Goal: Task Accomplishment & Management: Complete application form

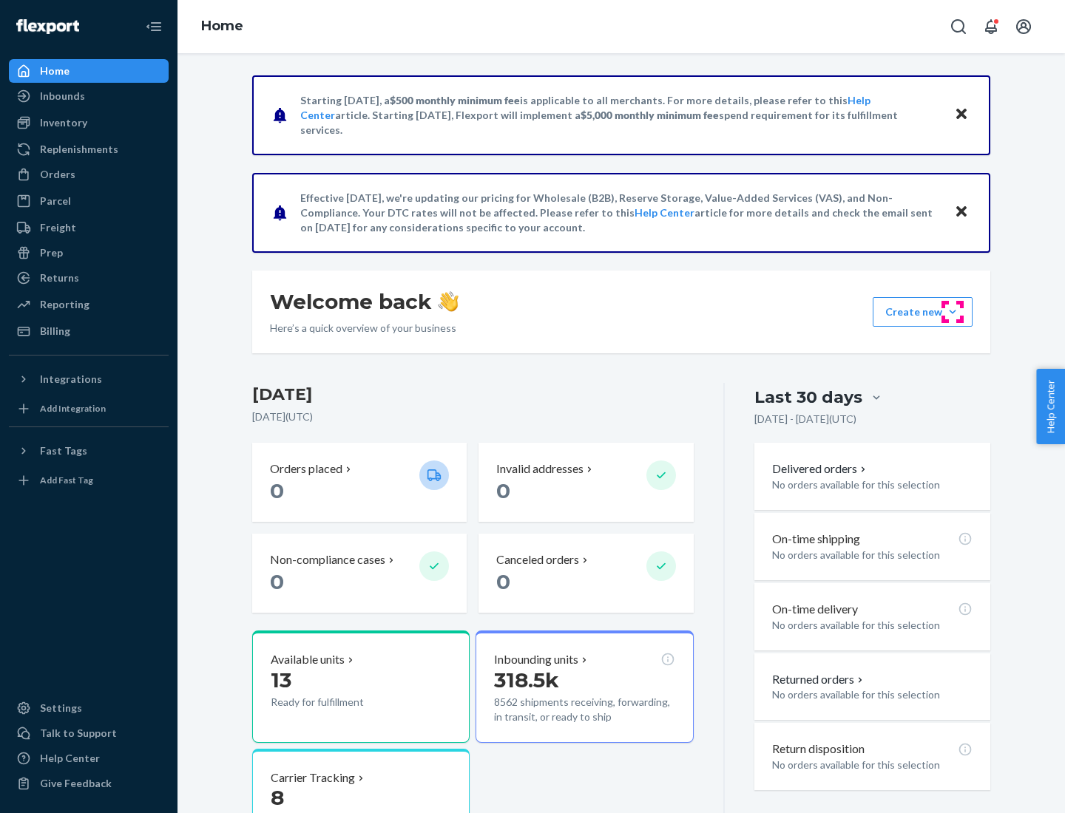
click at [952, 312] on button "Create new Create new inbound Create new order Create new product" at bounding box center [922, 312] width 100 height 30
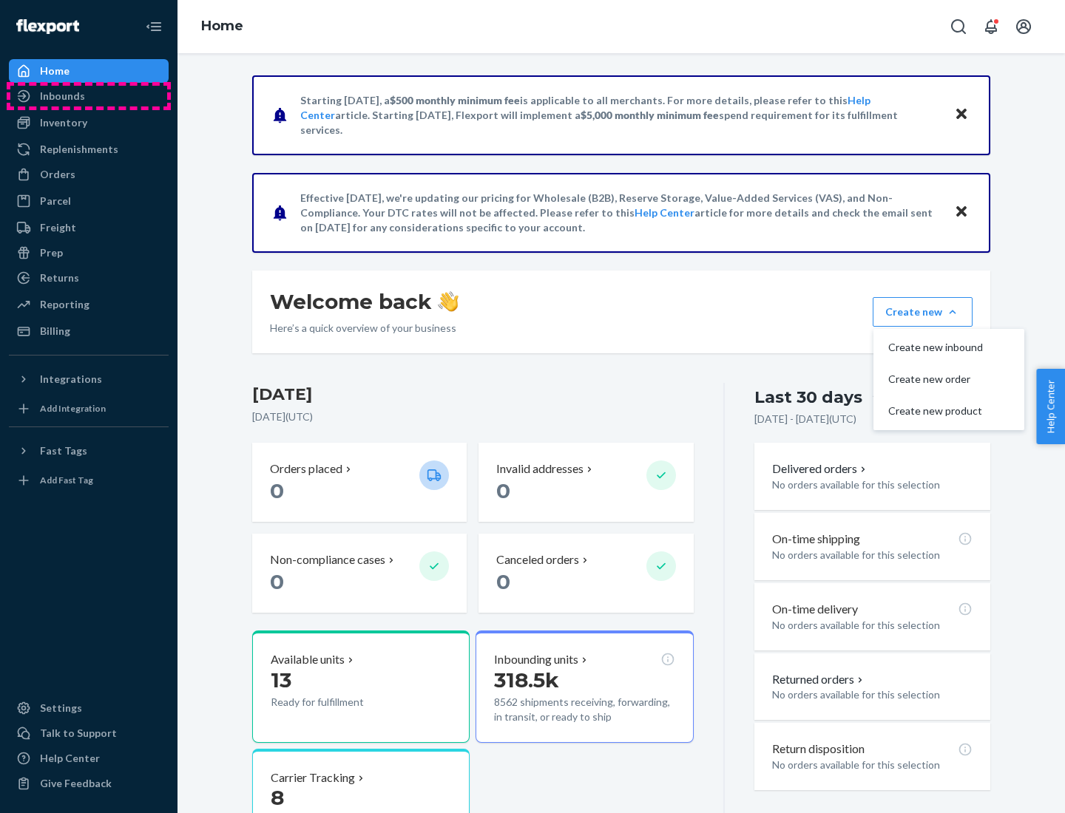
click at [89, 96] on div "Inbounds" at bounding box center [88, 96] width 157 height 21
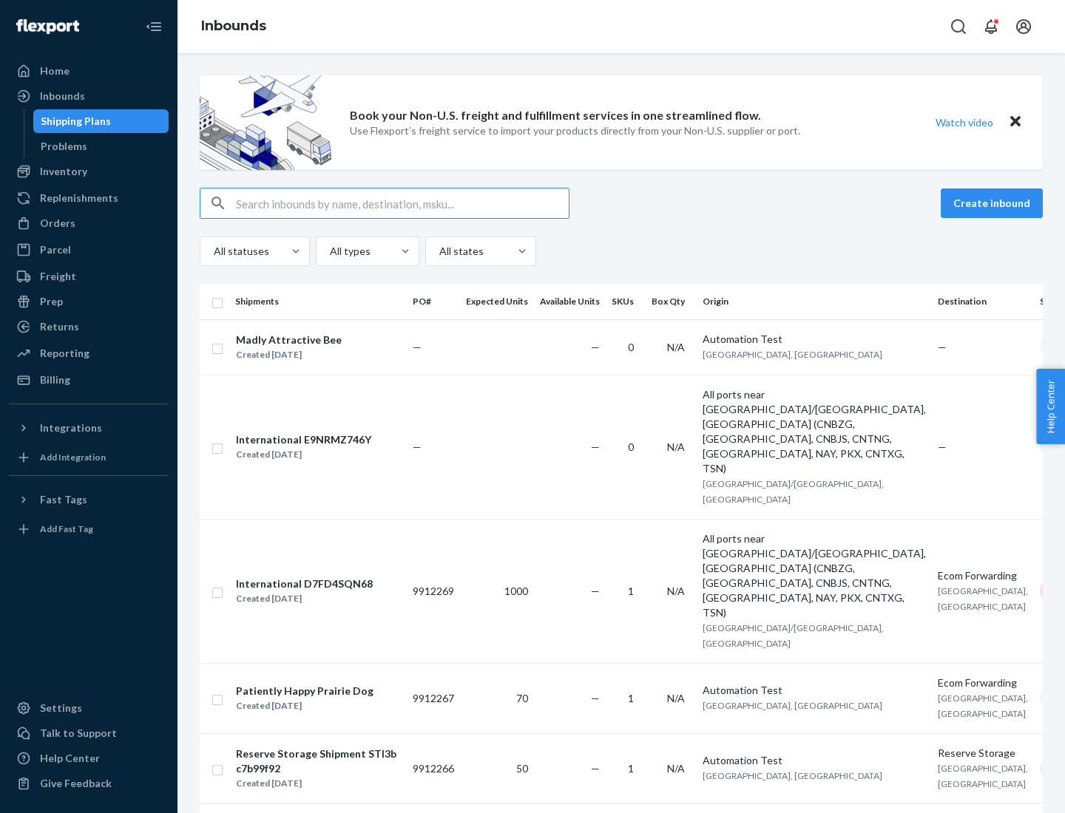
click at [994, 203] on button "Create inbound" at bounding box center [991, 204] width 102 height 30
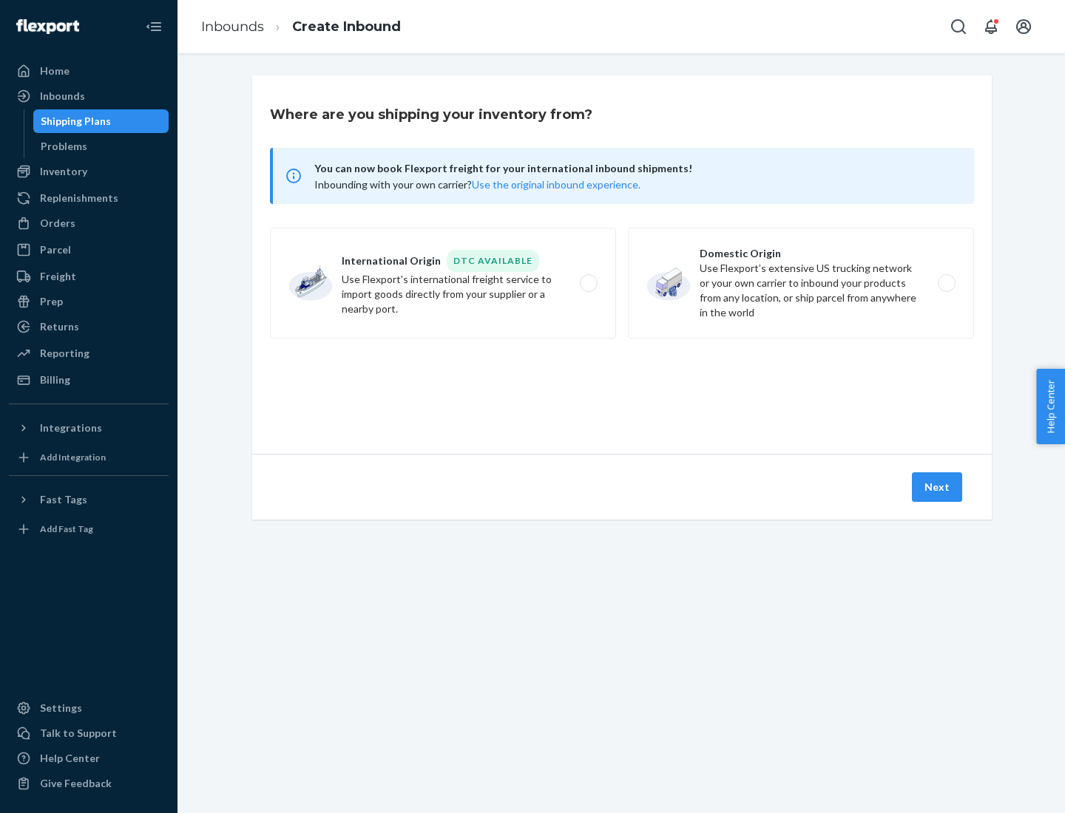
click at [801, 283] on label "Domestic Origin Use Flexport’s extensive US trucking network or your own carrie…" at bounding box center [801, 283] width 346 height 111
click at [946, 283] on input "Domestic Origin Use Flexport’s extensive US trucking network or your own carrie…" at bounding box center [951, 284] width 10 height 10
radio input "true"
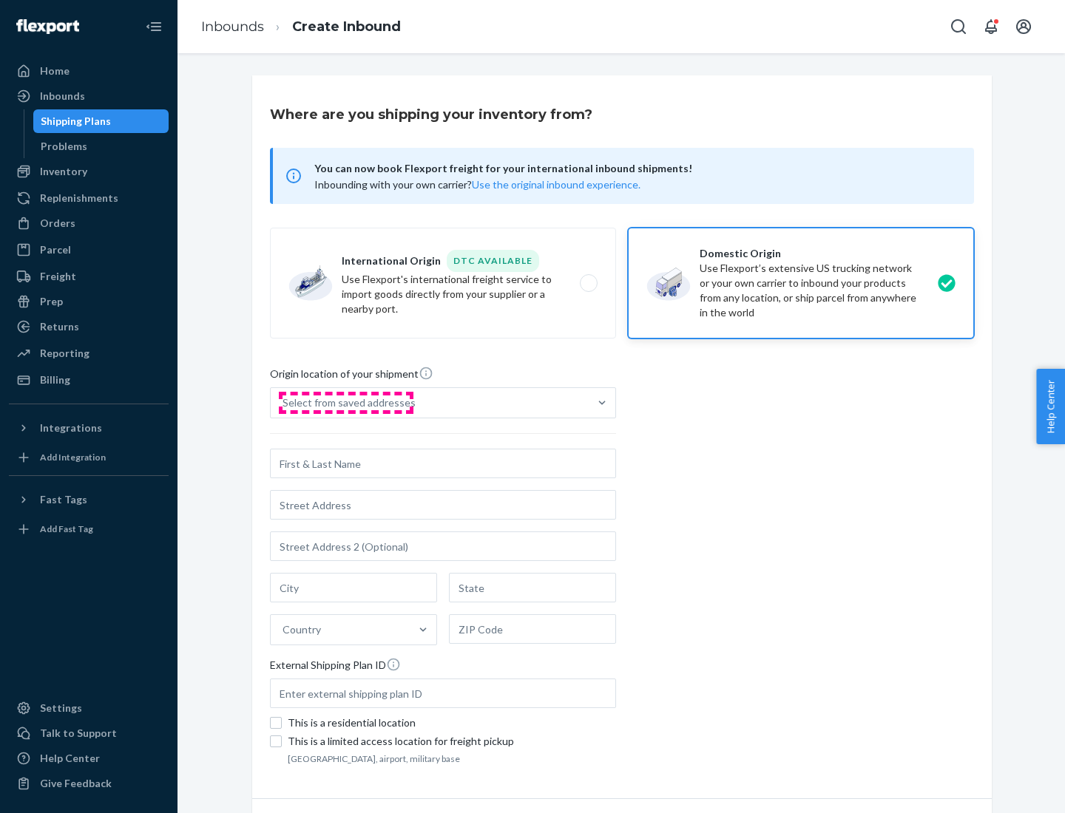
click at [345, 403] on div "Select from saved addresses" at bounding box center [348, 403] width 133 height 15
click at [284, 403] on input "Select from saved addresses" at bounding box center [282, 403] width 1 height 15
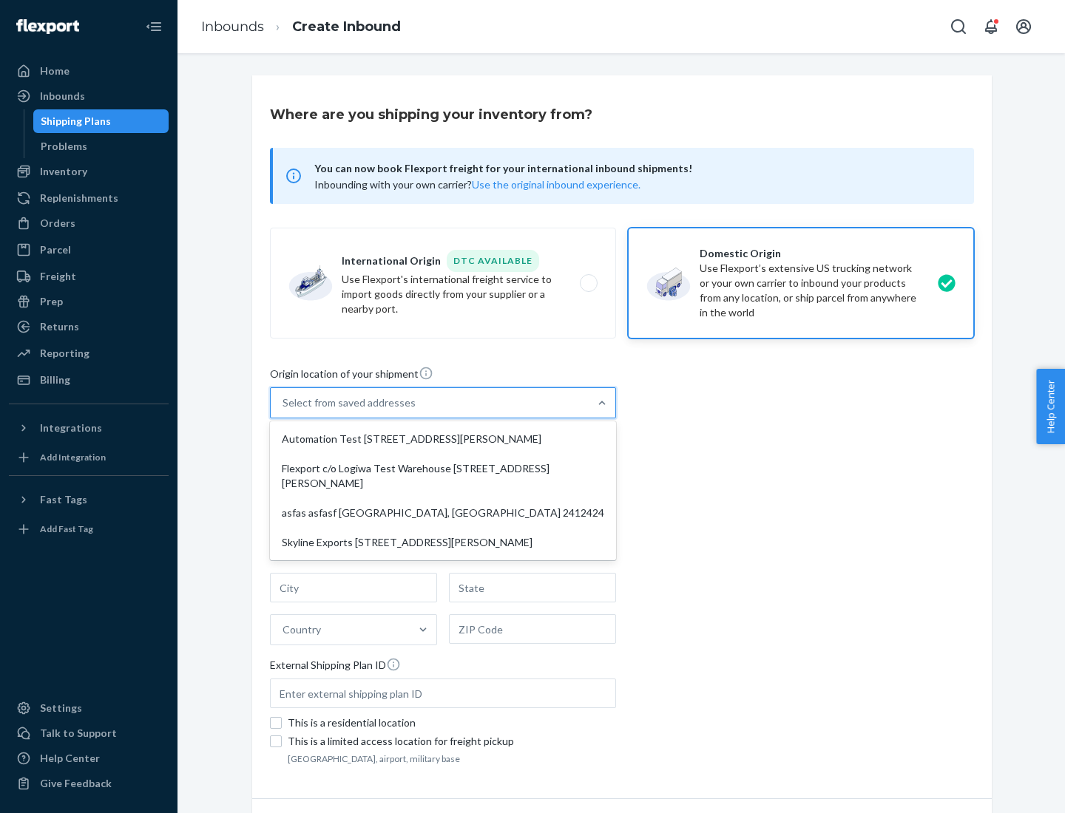
scroll to position [6, 0]
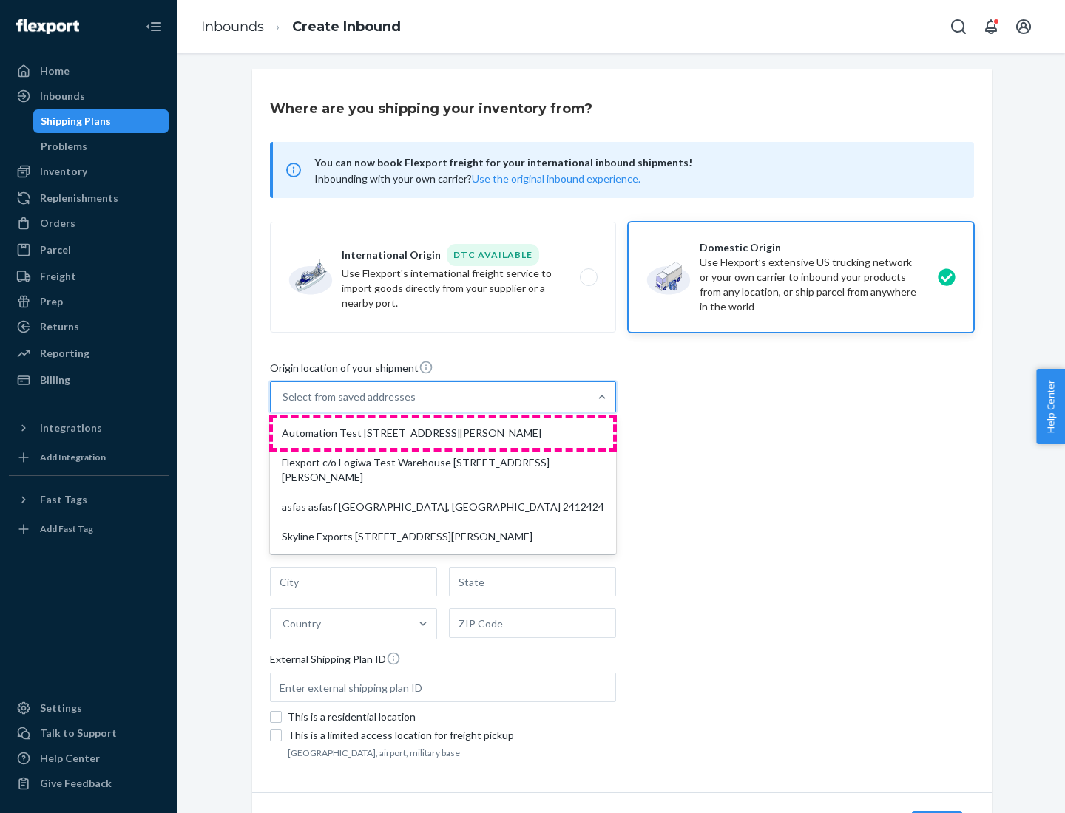
click at [443, 433] on div "Automation Test [STREET_ADDRESS][PERSON_NAME]" at bounding box center [443, 433] width 340 height 30
click at [284, 404] on input "option Automation Test [STREET_ADDRESS][PERSON_NAME] focused, 1 of 4. 4 results…" at bounding box center [282, 397] width 1 height 15
type input "Automation Test"
type input "9th Floor"
type input "[GEOGRAPHIC_DATA]"
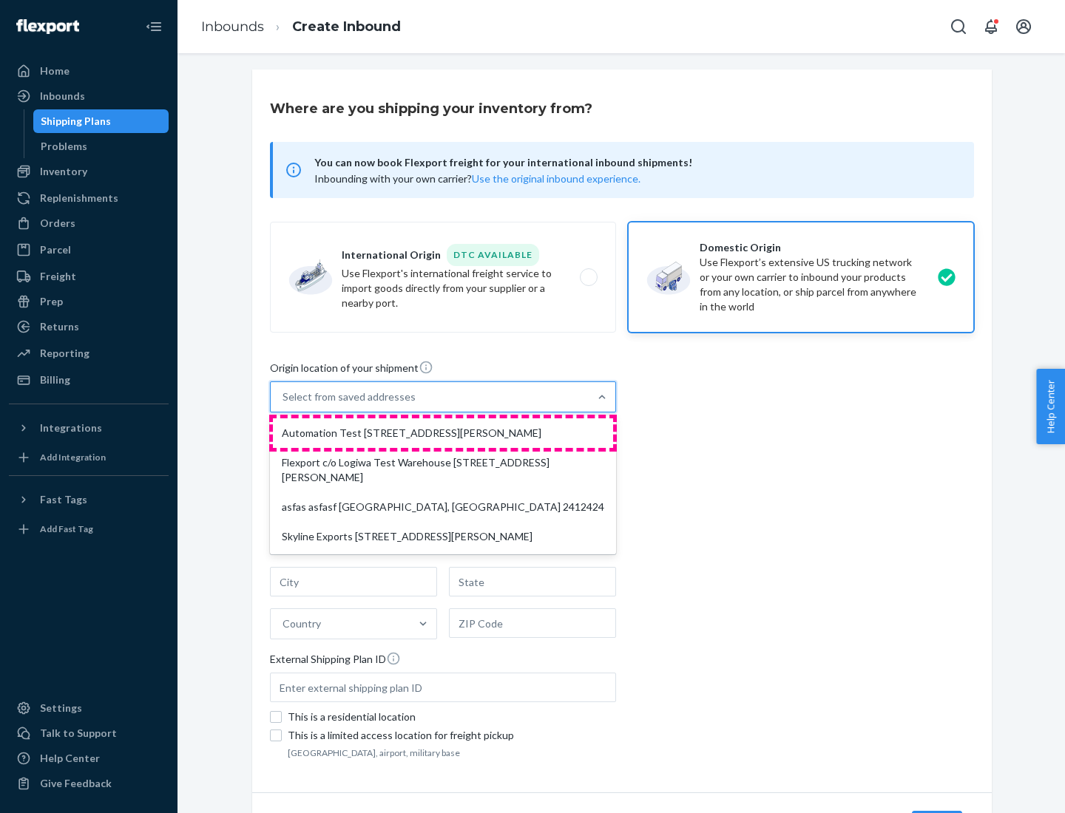
type input "CA"
type input "94104"
type input "[STREET_ADDRESS][PERSON_NAME]"
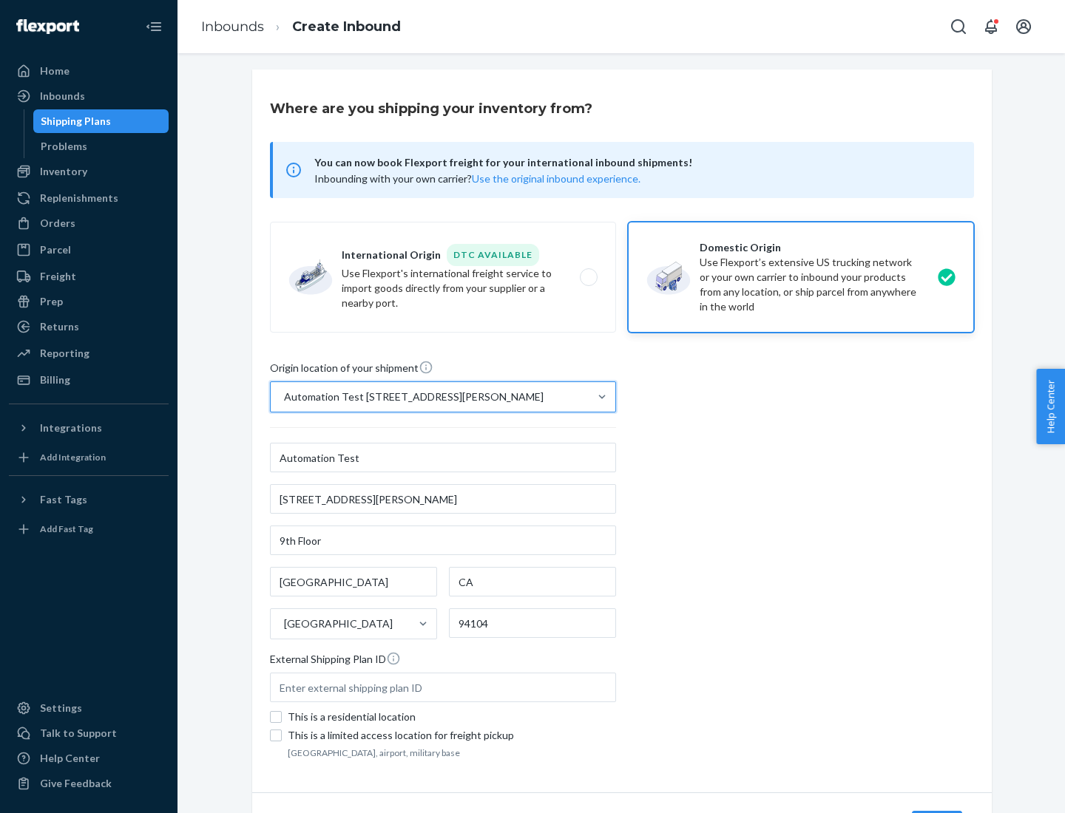
scroll to position [87, 0]
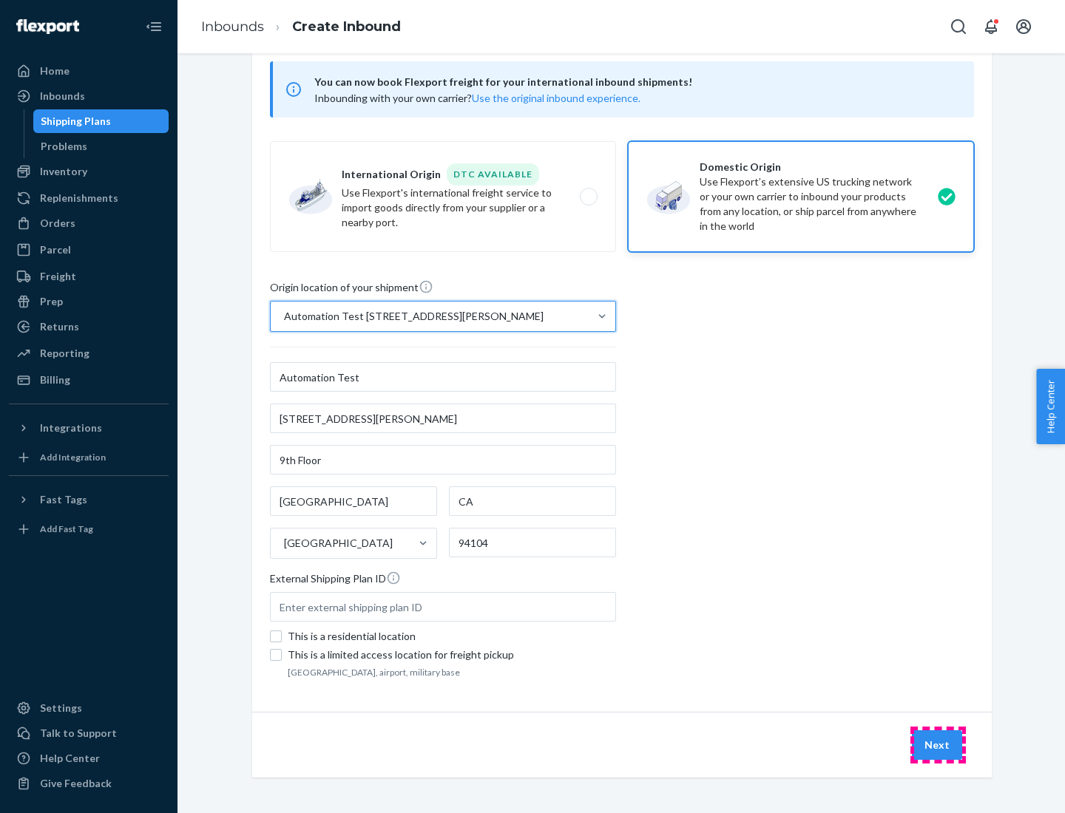
click at [937, 745] on button "Next" at bounding box center [937, 745] width 50 height 30
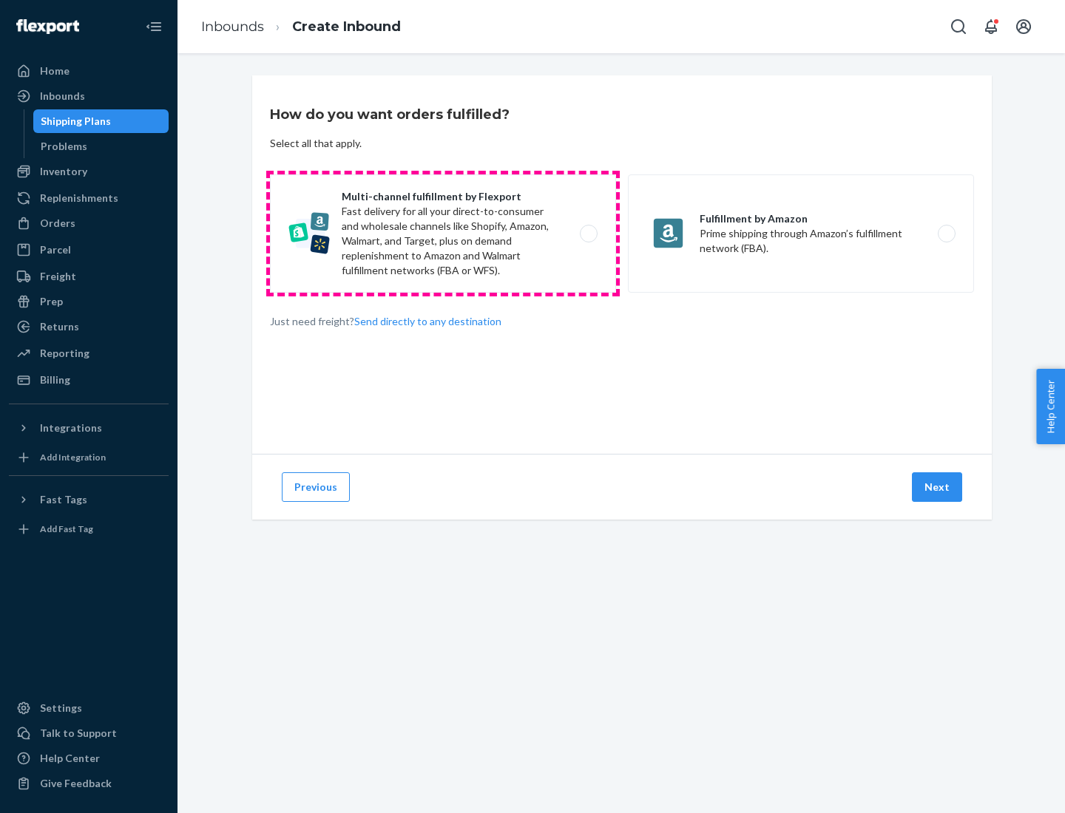
click at [443, 234] on label "Multi-channel fulfillment by Flexport Fast delivery for all your direct-to-cons…" at bounding box center [443, 233] width 346 height 118
click at [588, 234] on input "Multi-channel fulfillment by Flexport Fast delivery for all your direct-to-cons…" at bounding box center [593, 234] width 10 height 10
radio input "true"
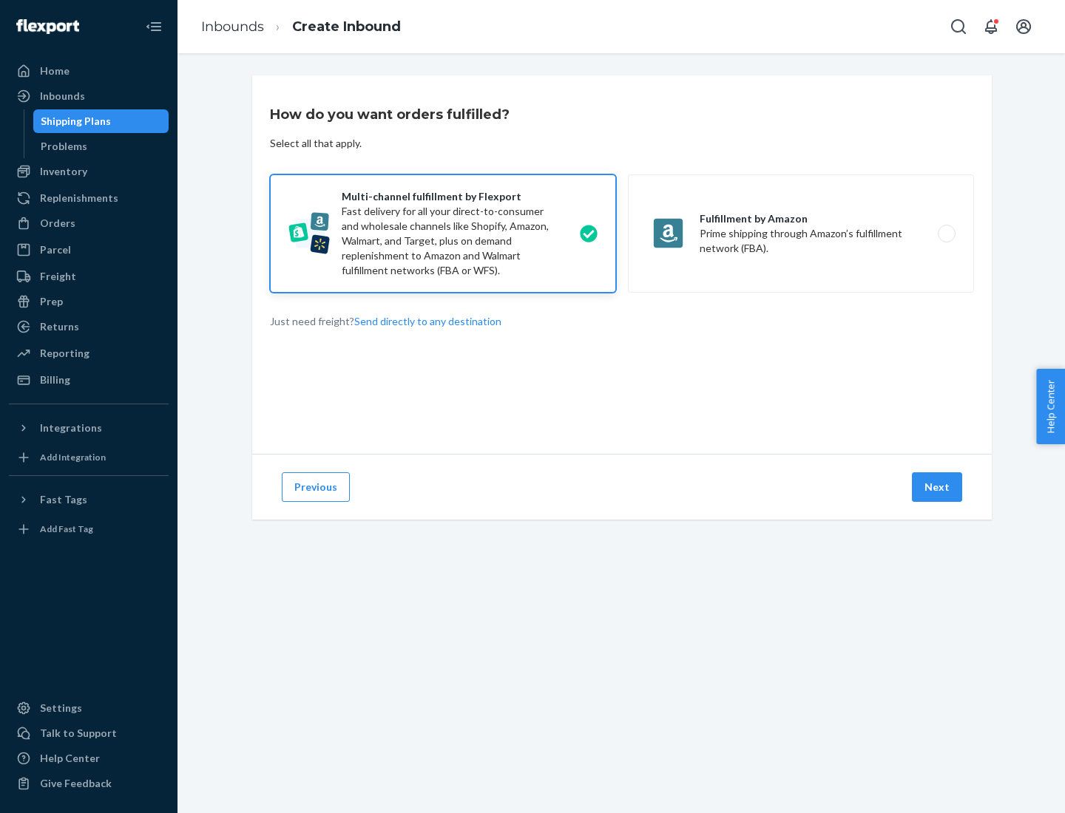
click at [937, 487] on button "Next" at bounding box center [937, 487] width 50 height 30
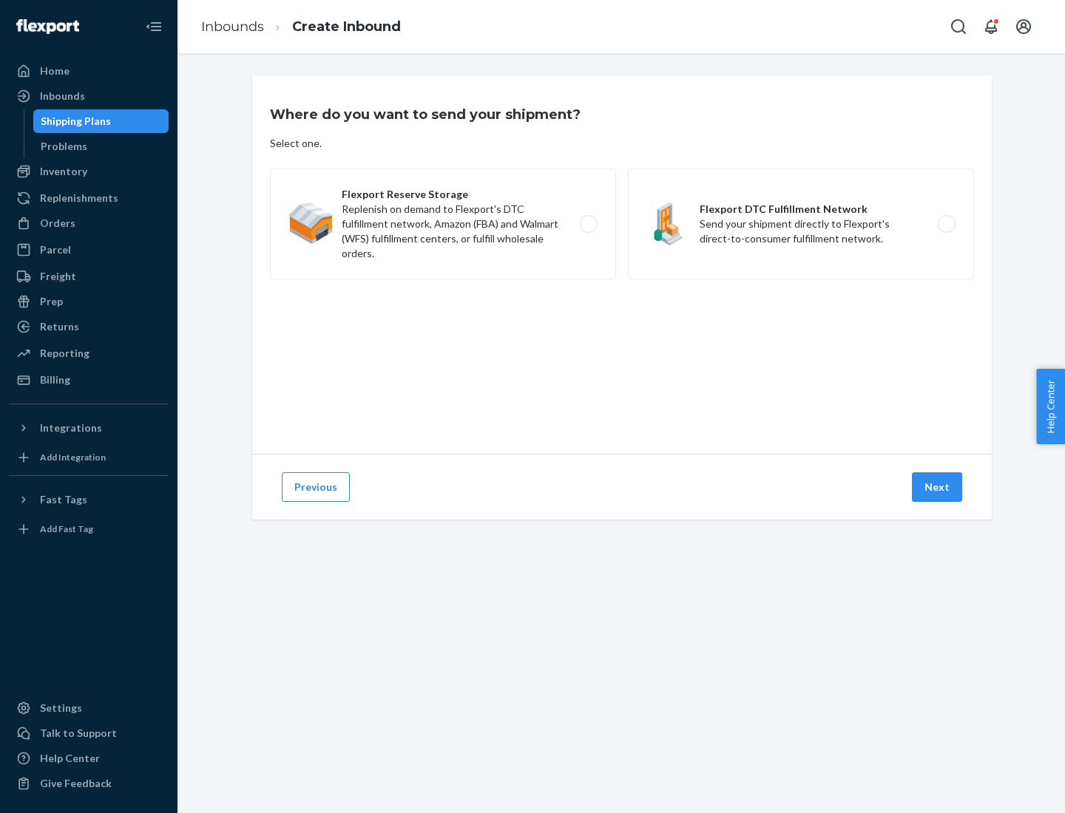
click at [801, 224] on label "Flexport DTC Fulfillment Network Send your shipment directly to Flexport's dire…" at bounding box center [801, 224] width 346 height 111
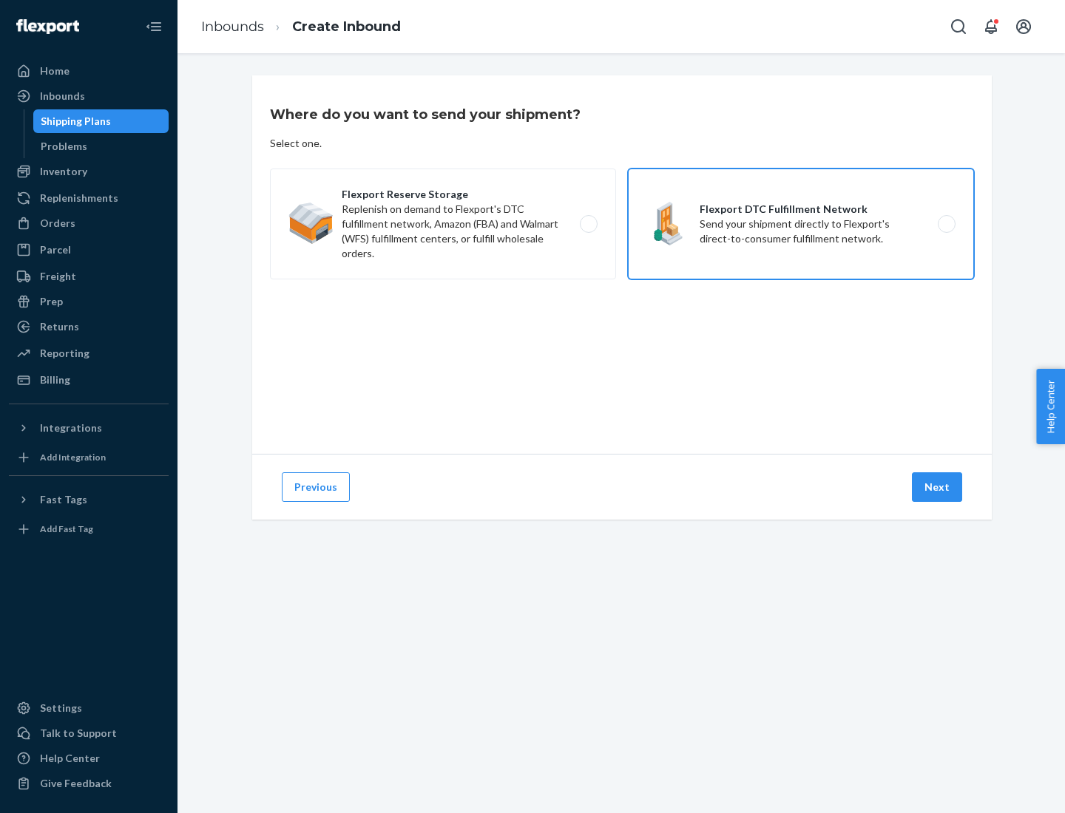
click at [946, 224] on input "Flexport DTC Fulfillment Network Send your shipment directly to Flexport's dire…" at bounding box center [951, 225] width 10 height 10
radio input "true"
click at [937, 487] on button "Next" at bounding box center [937, 487] width 50 height 30
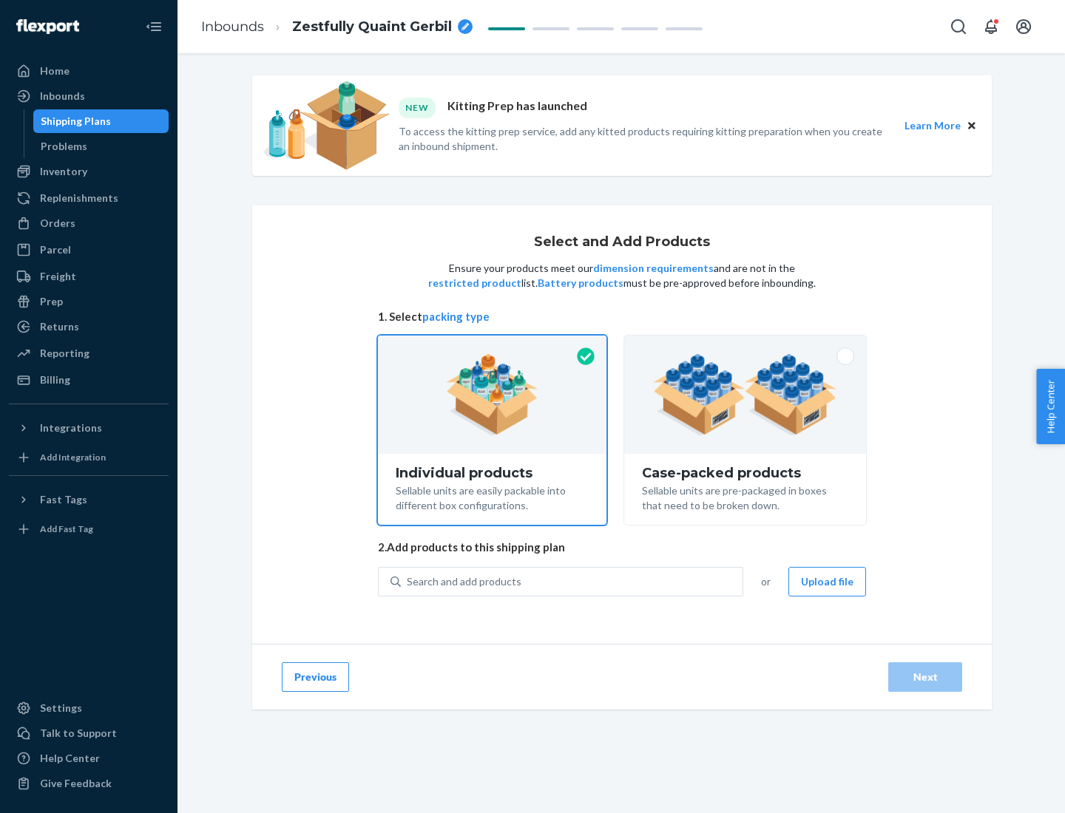
click at [745, 395] on img at bounding box center [745, 394] width 184 height 81
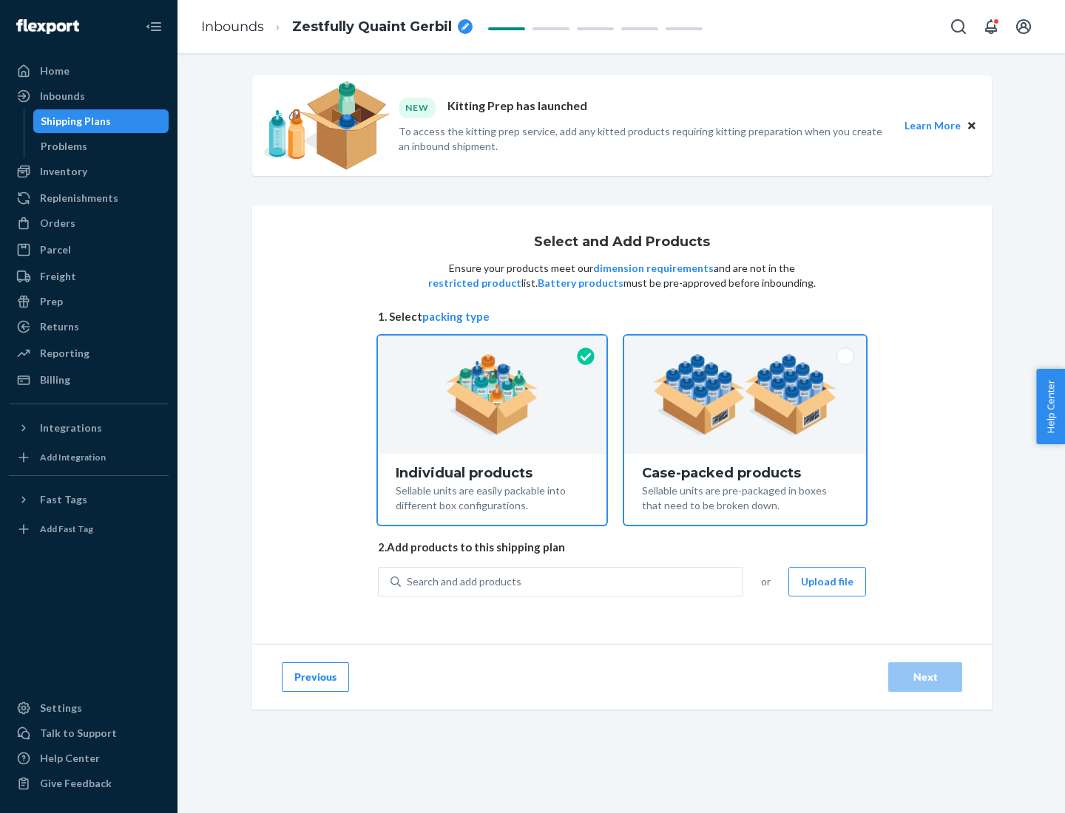
click at [745, 345] on input "Case-packed products Sellable units are pre-packaged in boxes that need to be b…" at bounding box center [745, 341] width 10 height 10
radio input "true"
radio input "false"
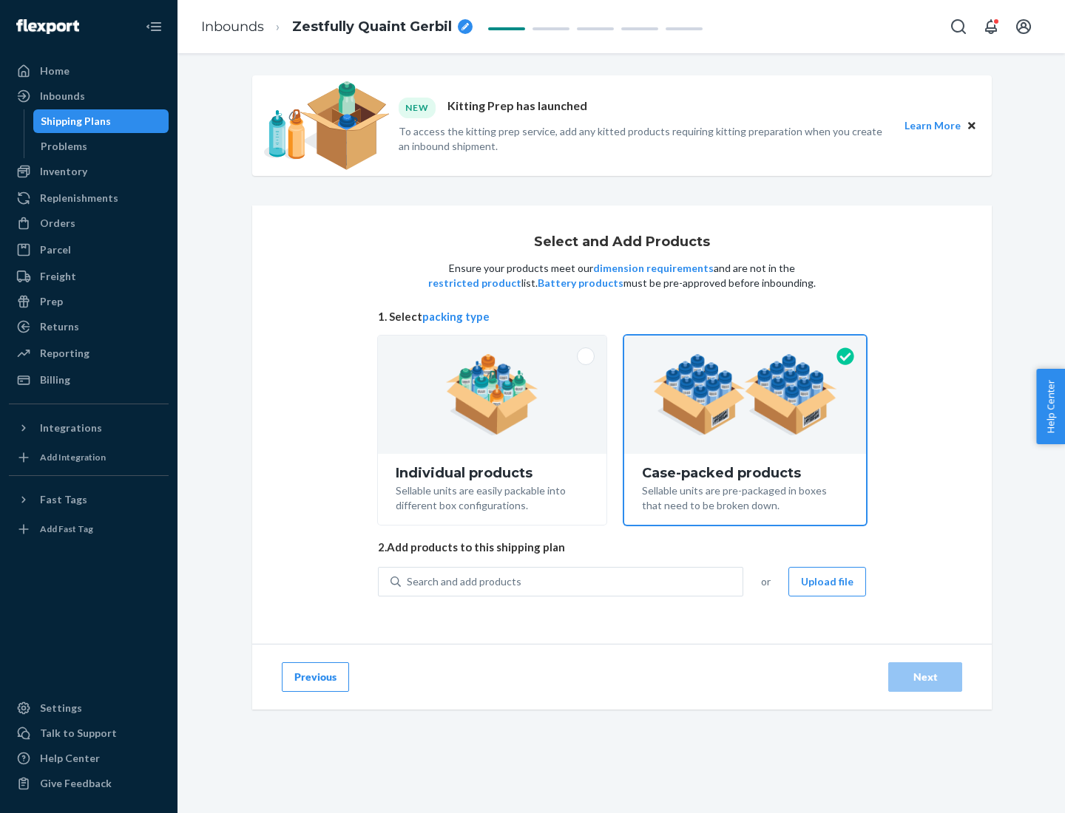
click at [572, 581] on div "Search and add products" at bounding box center [572, 582] width 342 height 27
click at [408, 581] on input "Search and add products" at bounding box center [407, 581] width 1 height 15
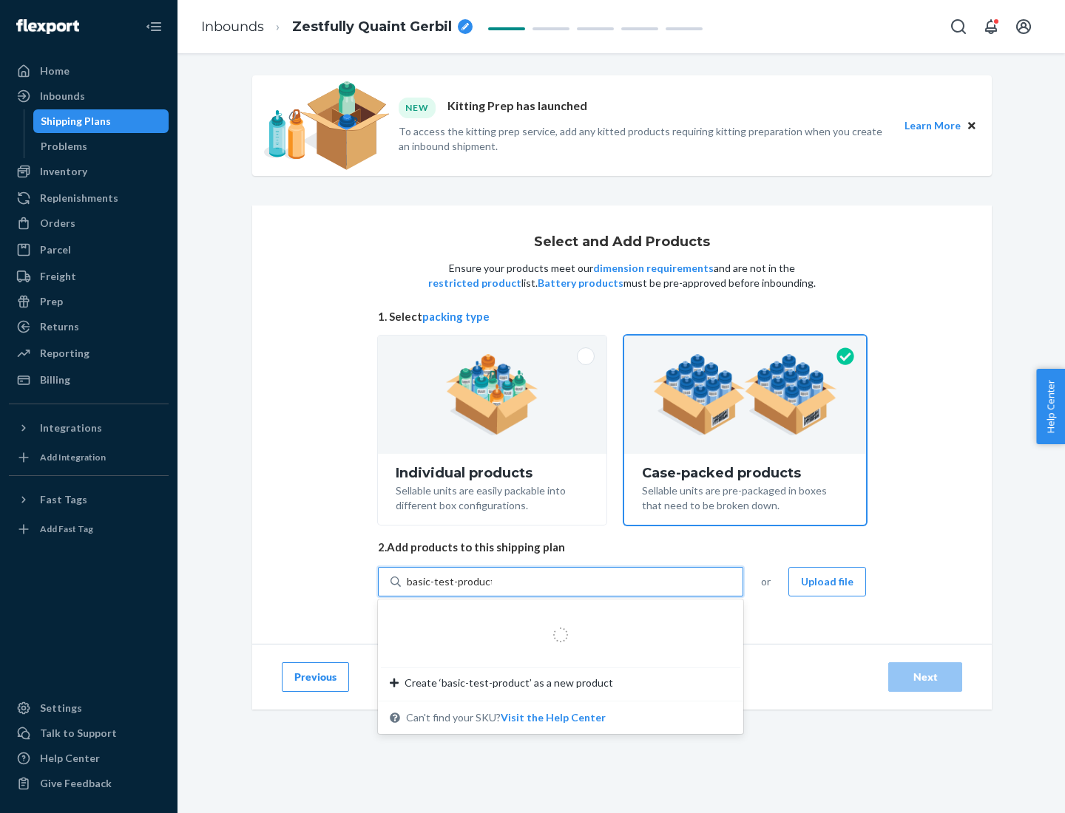
type input "basic-test-product-1"
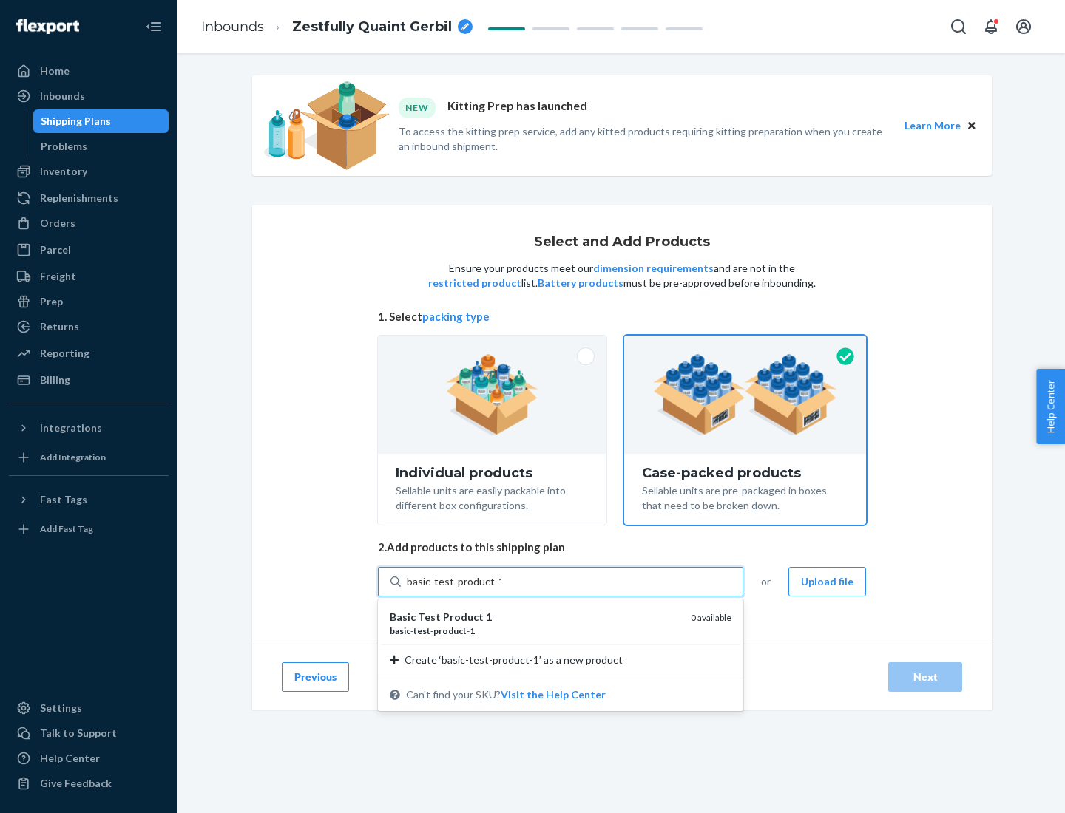
click at [535, 631] on div "basic - test - product - 1" at bounding box center [534, 631] width 289 height 13
click at [501, 589] on input "basic-test-product-1" at bounding box center [454, 581] width 95 height 15
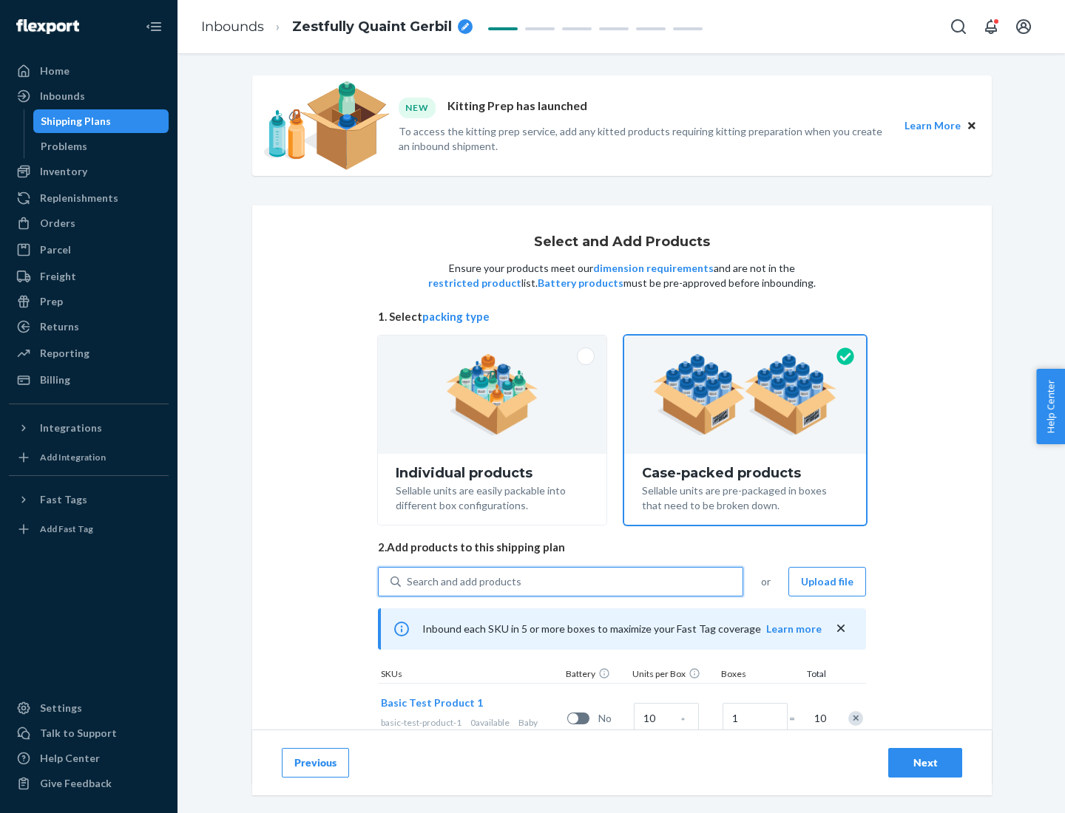
scroll to position [53, 0]
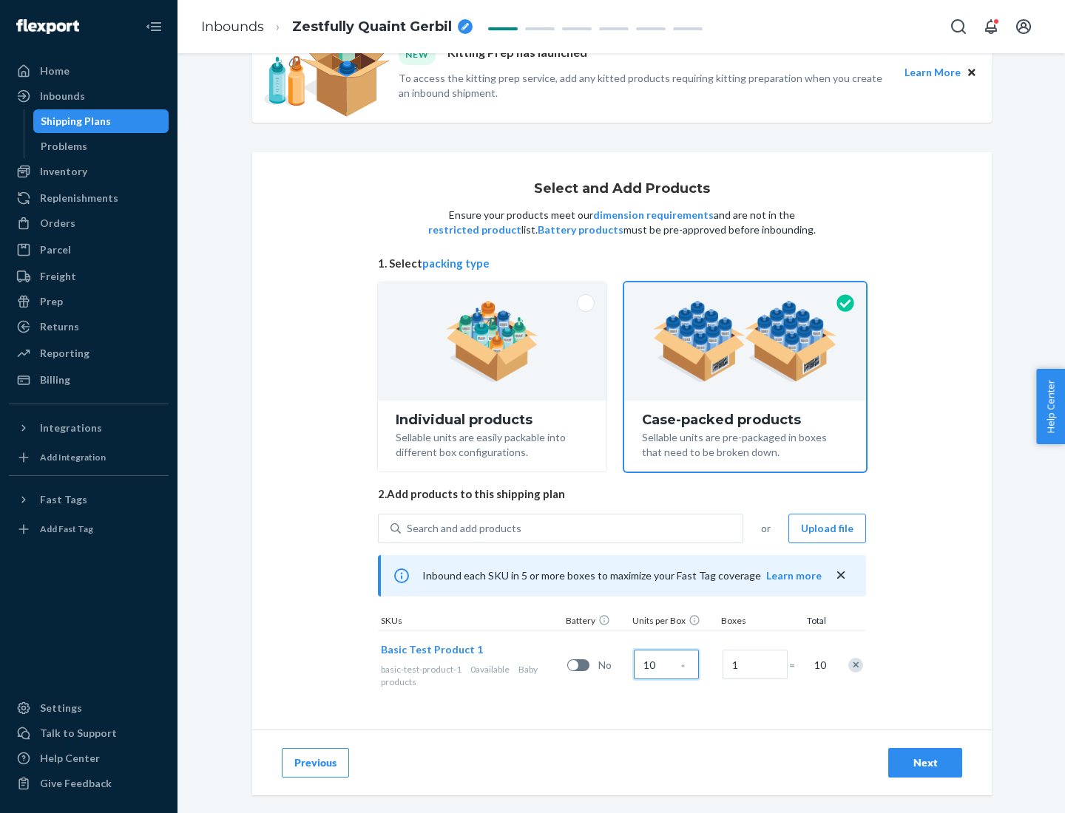
type input "10"
type input "7"
click at [925, 763] on div "Next" at bounding box center [924, 763] width 49 height 15
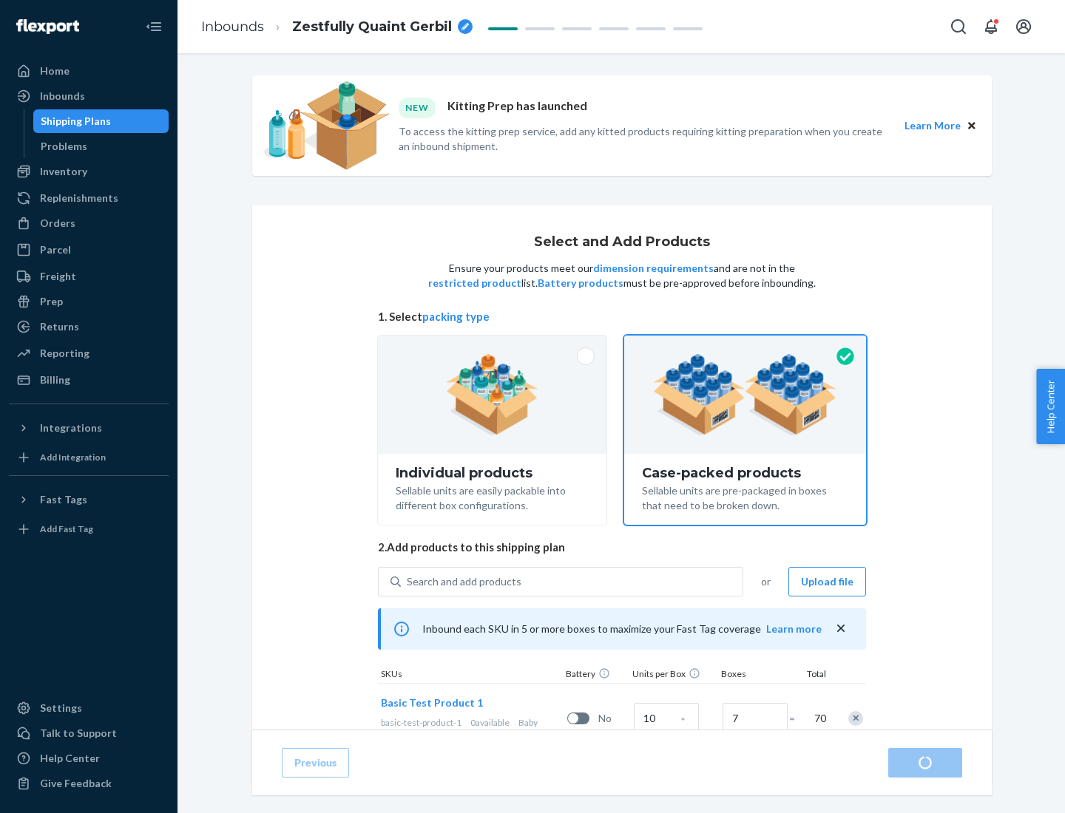
radio input "true"
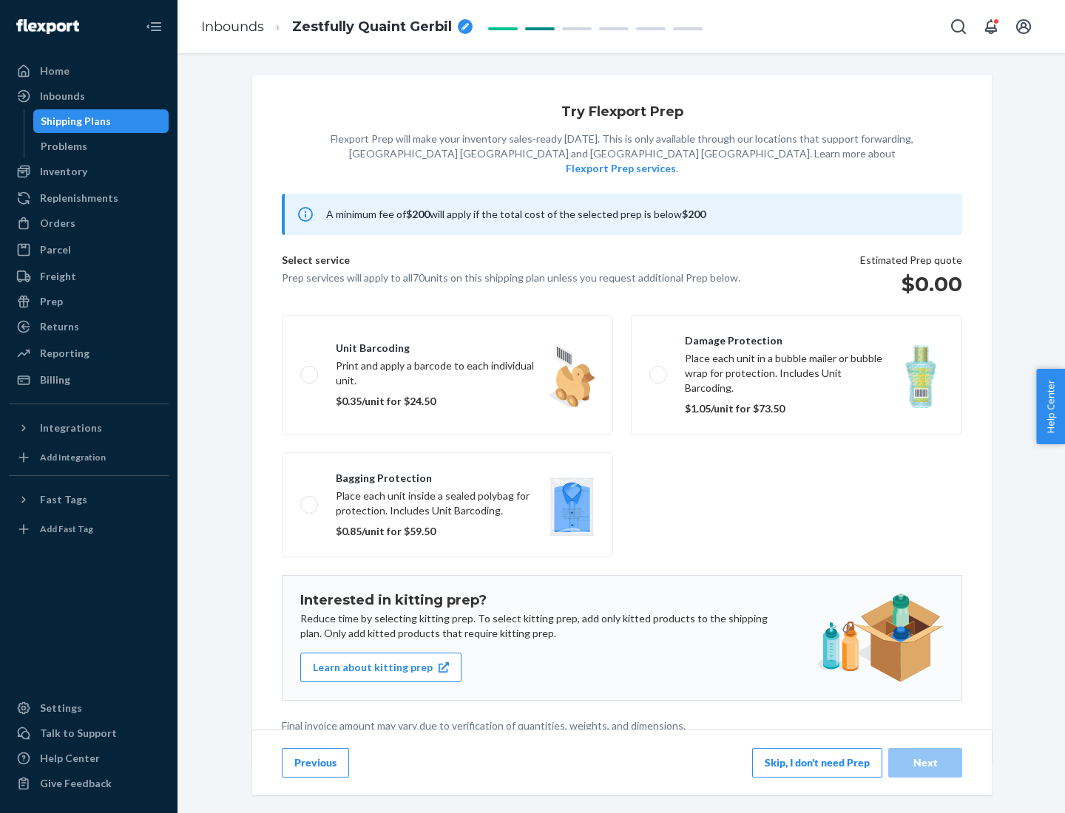
scroll to position [4, 0]
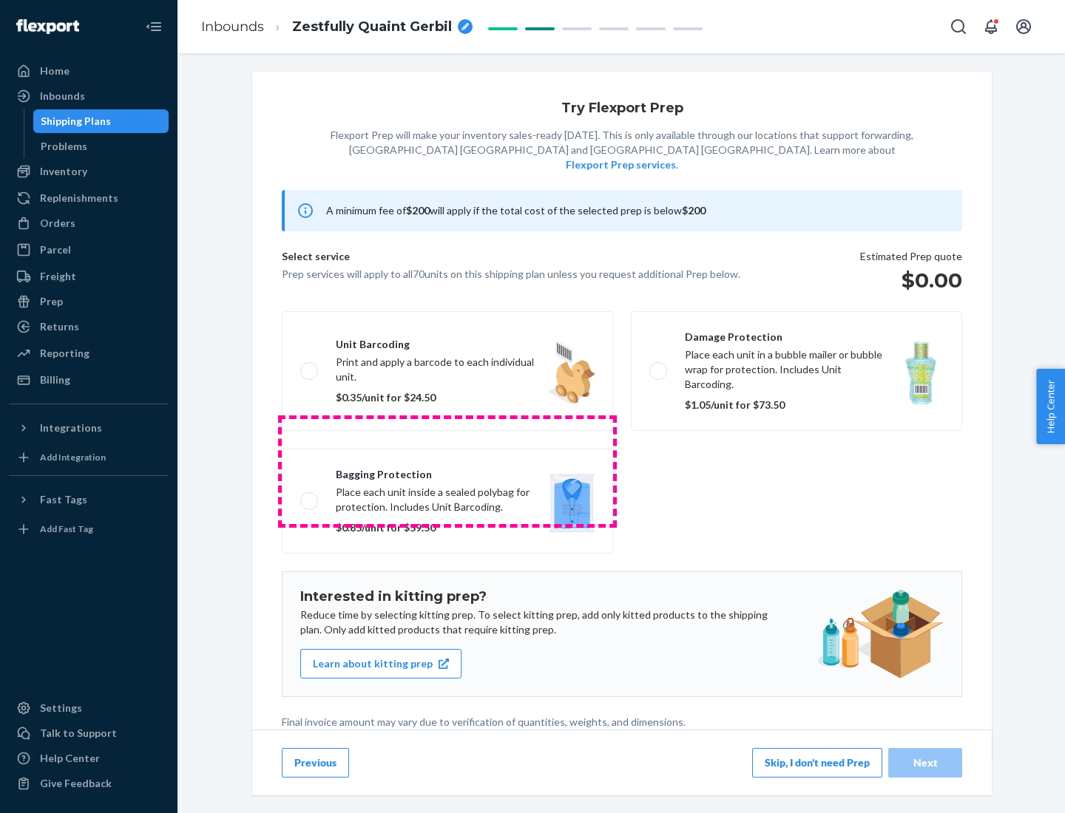
click at [447, 471] on label "Bagging protection Place each unit inside a sealed polybag for protection. Incl…" at bounding box center [447, 501] width 331 height 105
click at [310, 496] on input "Bagging protection Place each unit inside a sealed polybag for protection. Incl…" at bounding box center [305, 501] width 10 height 10
checkbox input "true"
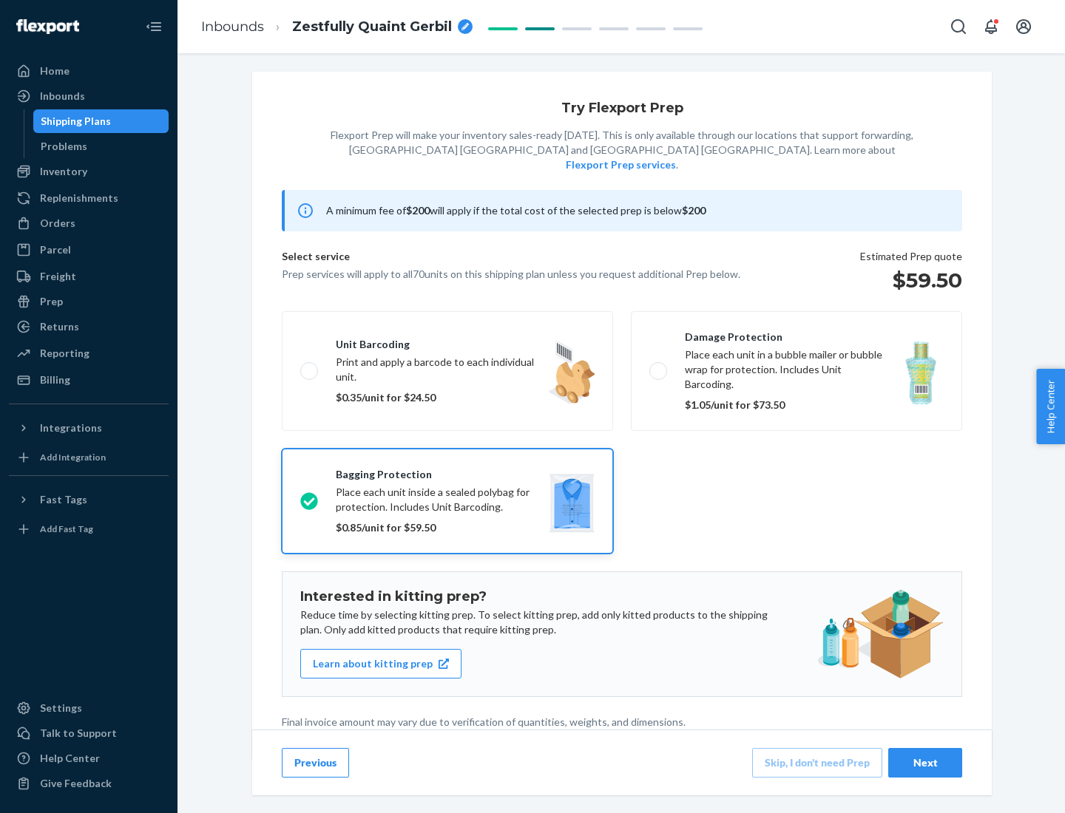
click at [925, 762] on div "Next" at bounding box center [924, 763] width 49 height 15
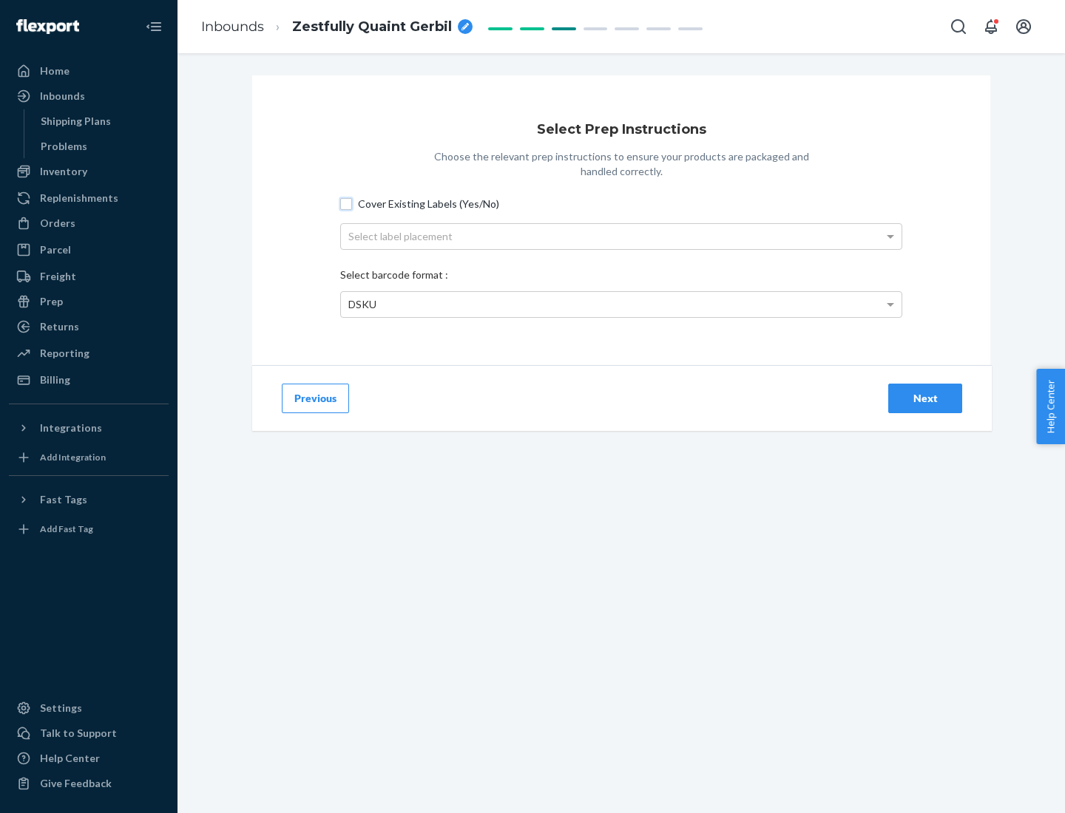
click at [346, 203] on input "Cover Existing Labels (Yes/No)" at bounding box center [346, 204] width 12 height 12
checkbox input "true"
click at [621, 236] on div "Select label placement" at bounding box center [621, 236] width 560 height 25
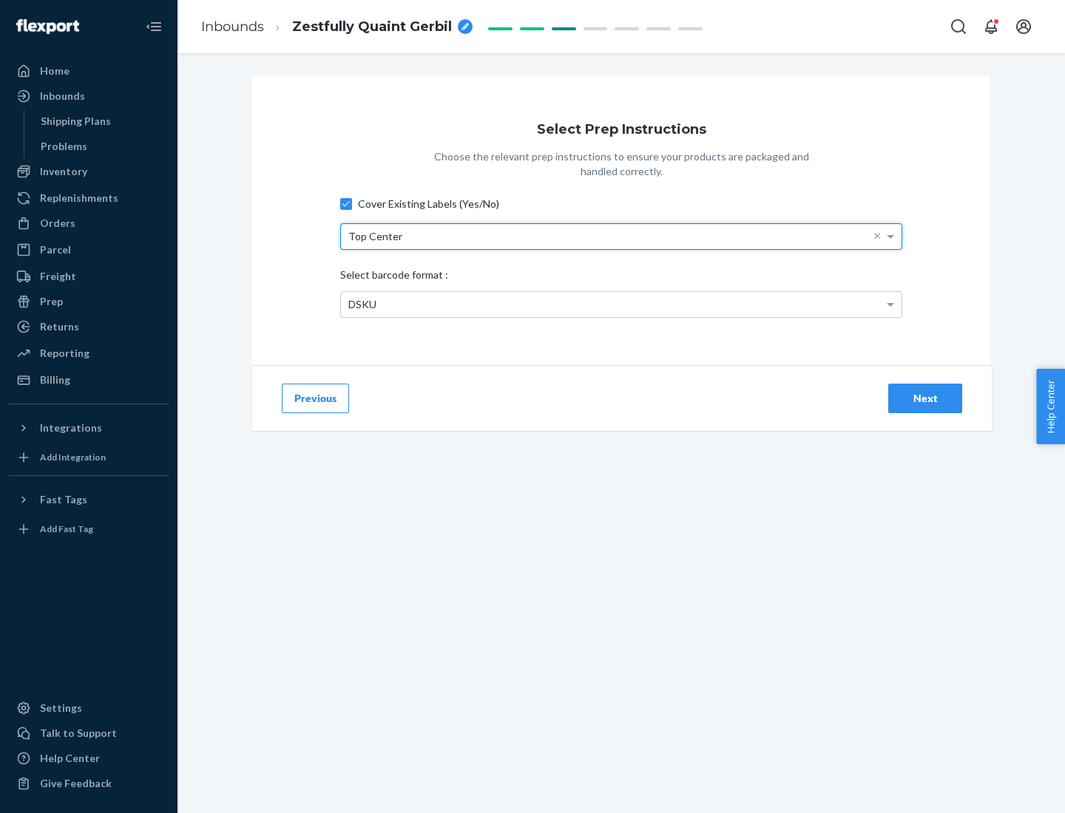
click at [621, 304] on div "DSKU" at bounding box center [621, 304] width 560 height 25
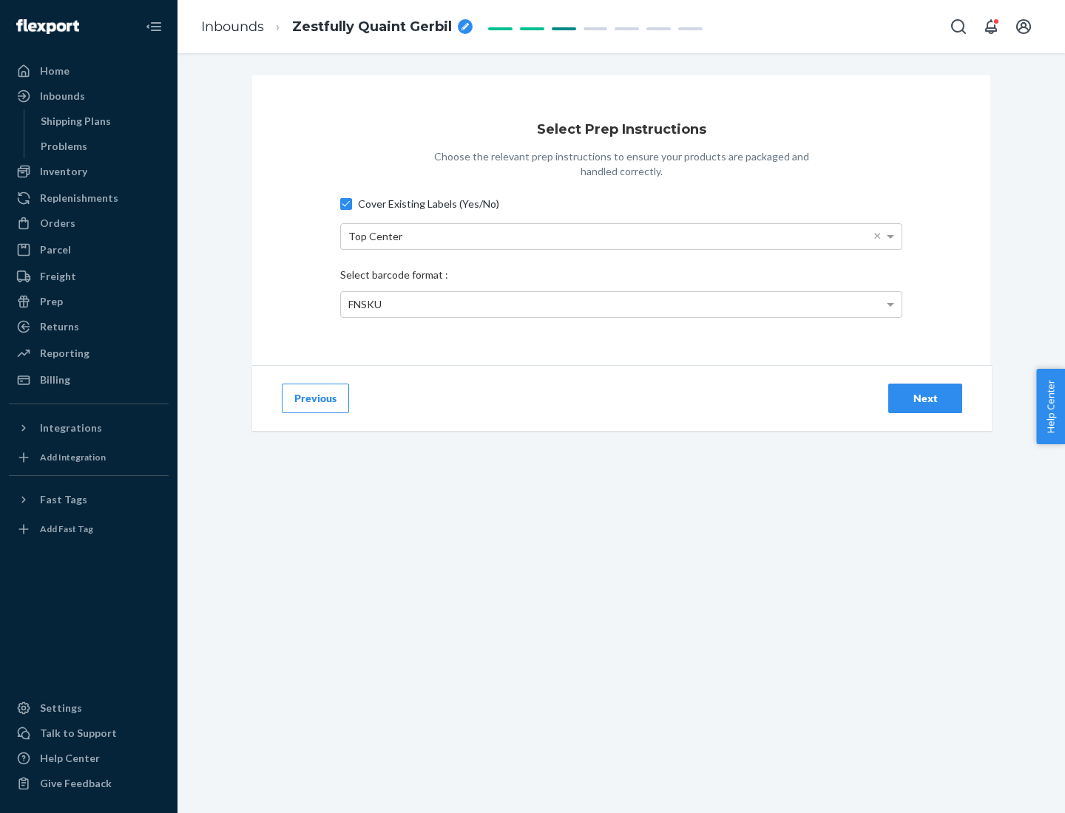
click at [925, 398] on div "Next" at bounding box center [924, 398] width 49 height 15
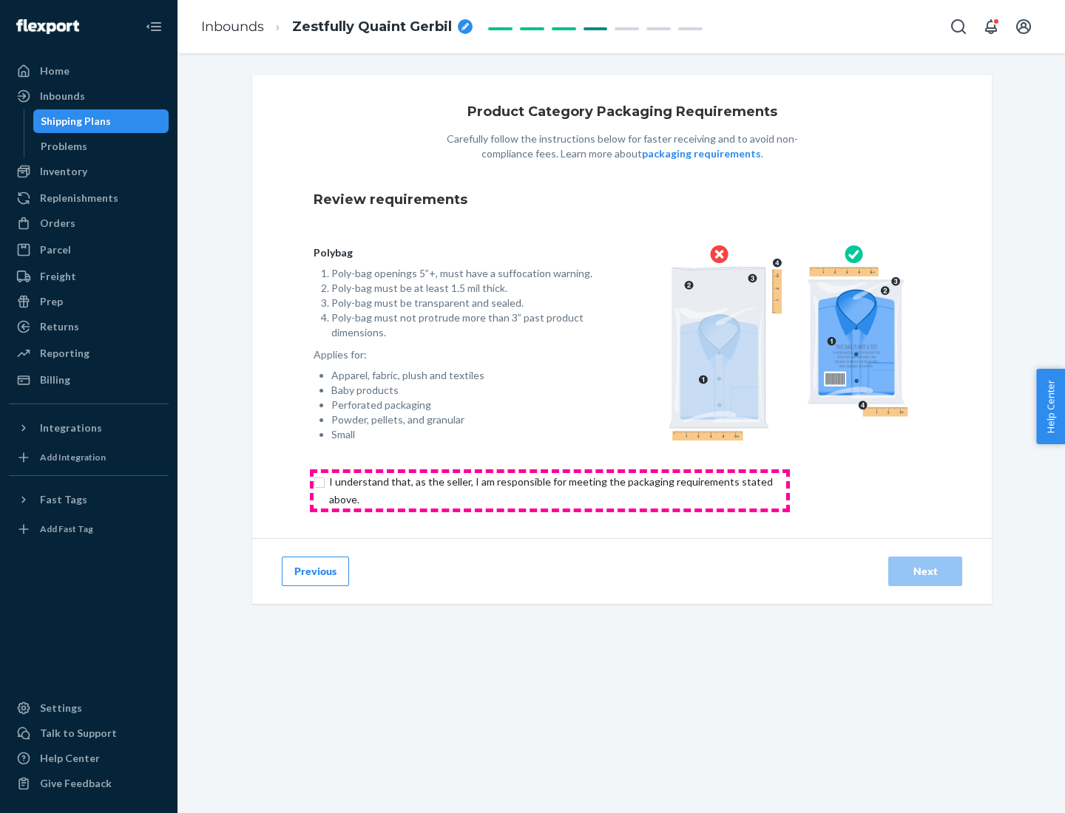
click at [549, 490] on input "checkbox" at bounding box center [559, 490] width 492 height 35
checkbox input "true"
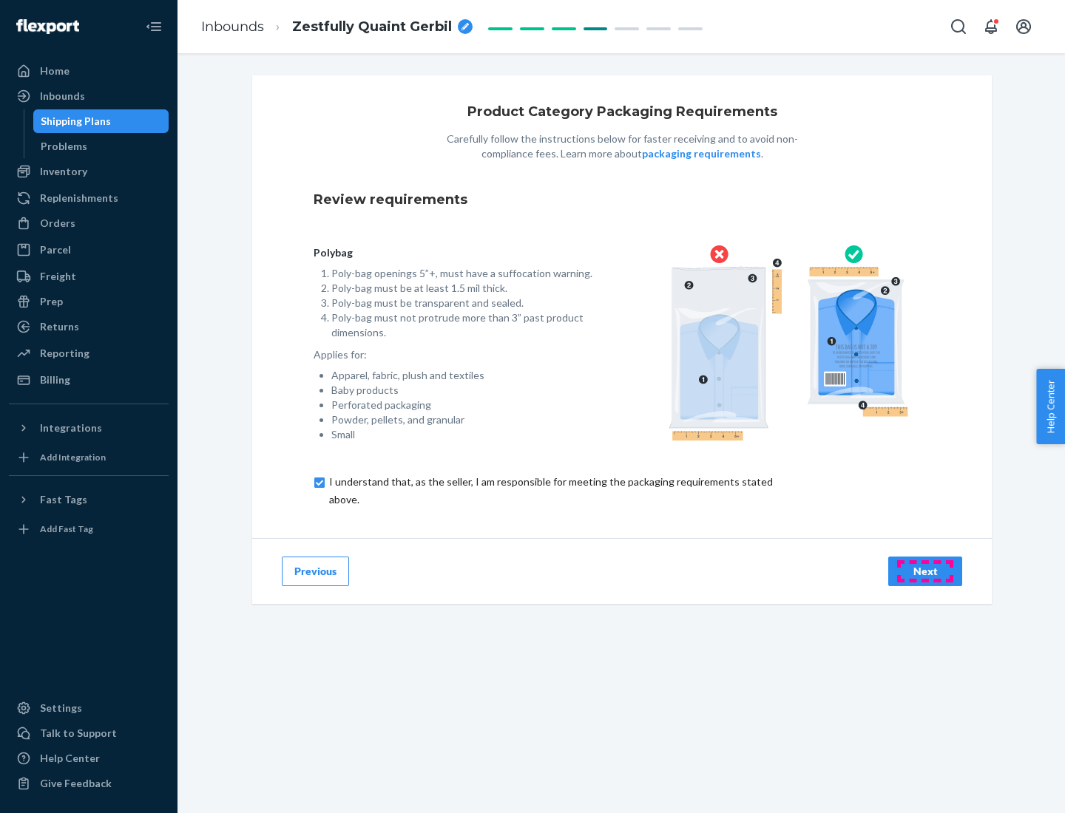
click at [925, 571] on div "Next" at bounding box center [924, 571] width 49 height 15
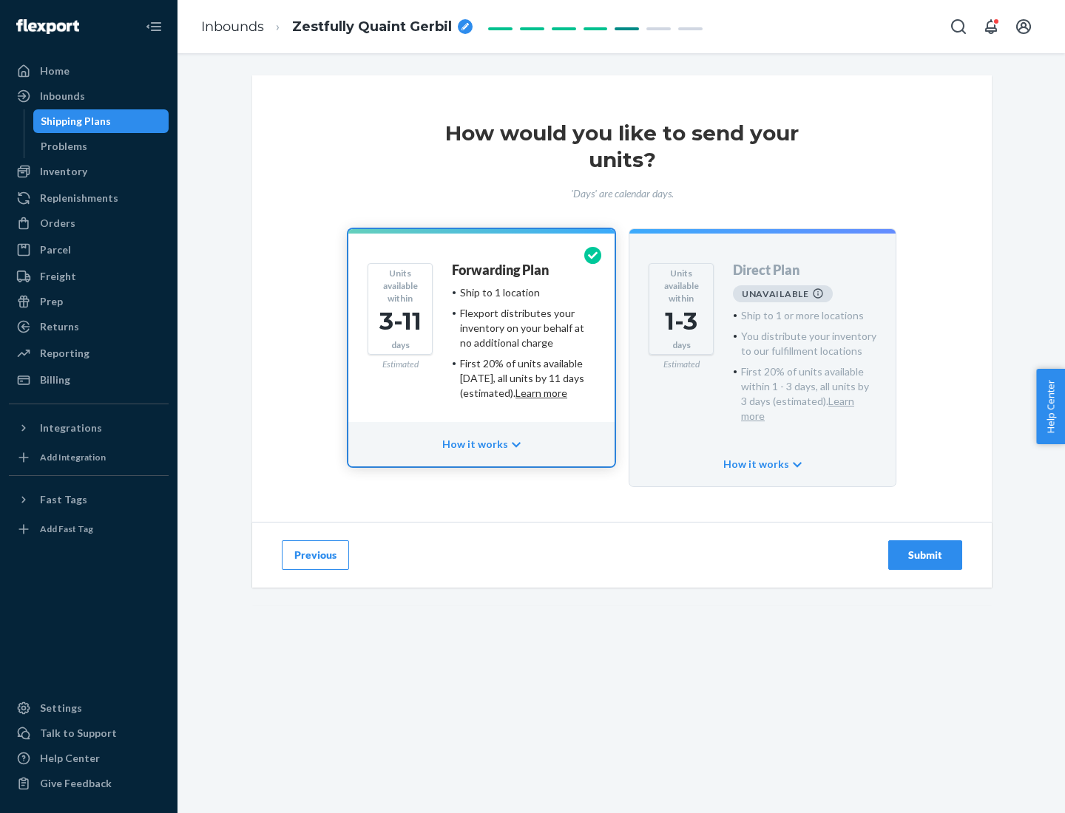
click at [501, 270] on h4 "Forwarding Plan" at bounding box center [500, 270] width 97 height 15
click at [925, 548] on div "Submit" at bounding box center [924, 555] width 49 height 15
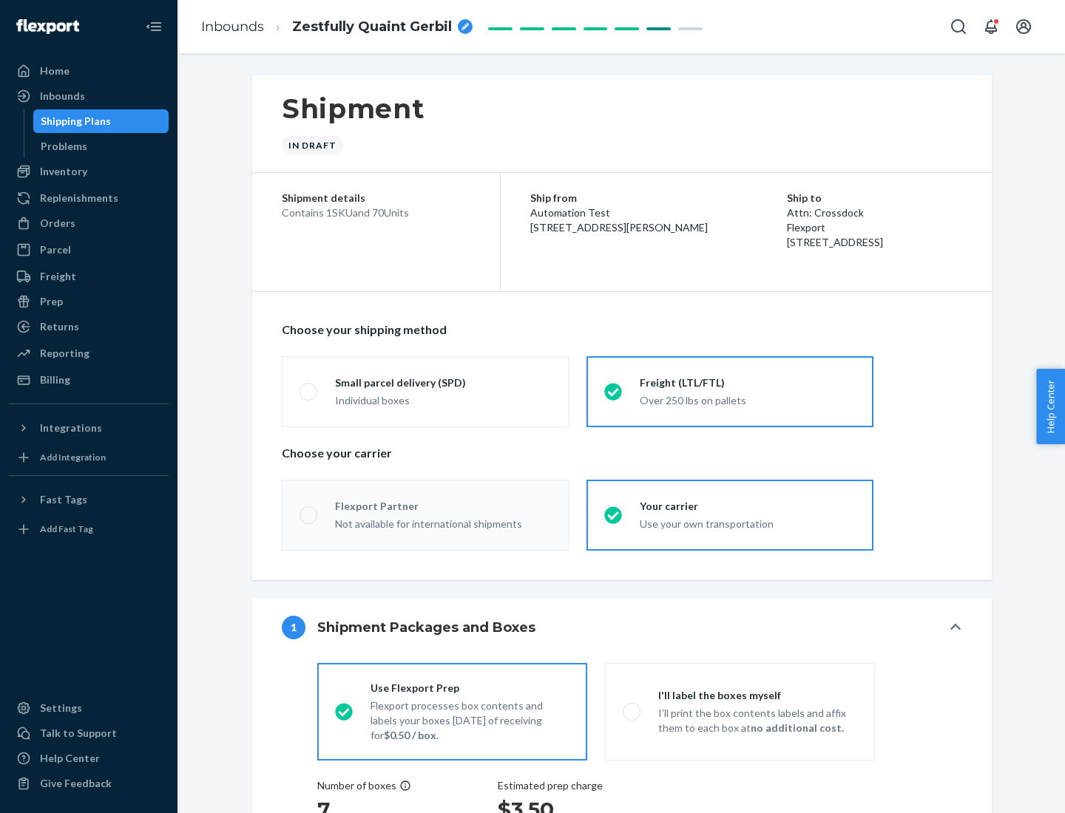
radio input "true"
radio input "false"
radio input "true"
radio input "false"
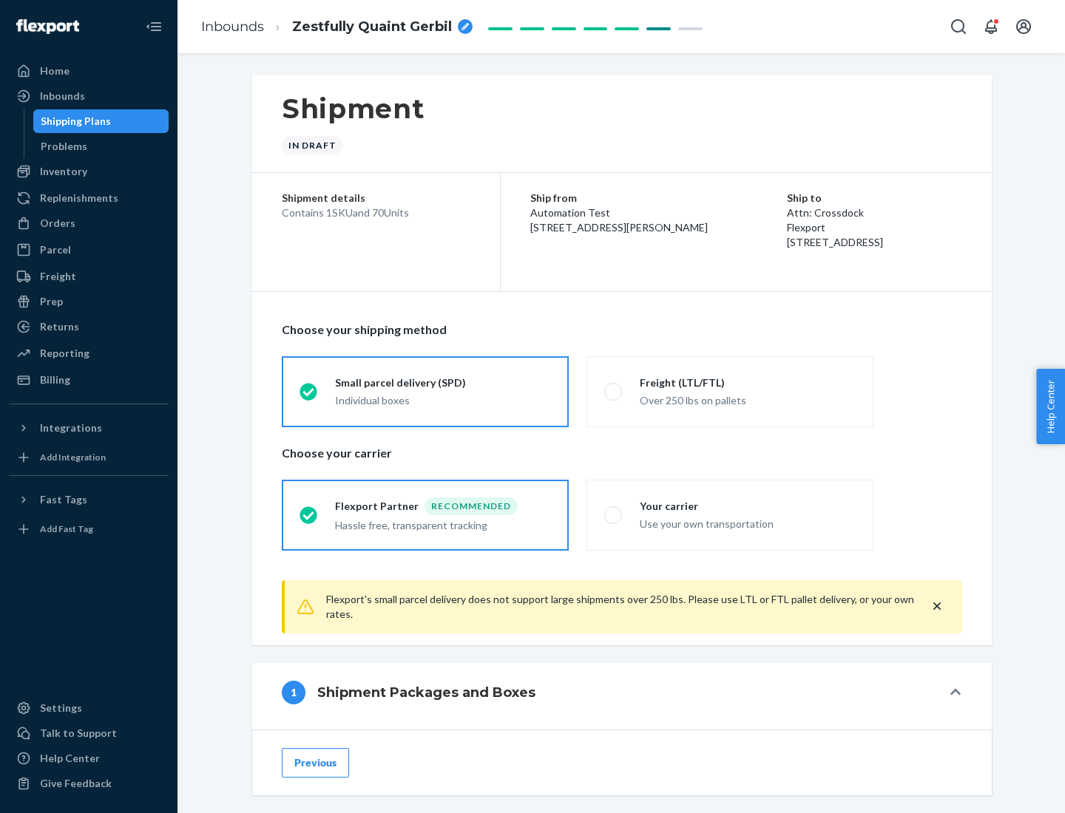
click at [730, 391] on div "Over 250 lbs on pallets" at bounding box center [748, 399] width 216 height 18
click at [614, 391] on input "Freight (LTL/FTL) Over 250 lbs on pallets" at bounding box center [609, 392] width 10 height 10
radio input "true"
radio input "false"
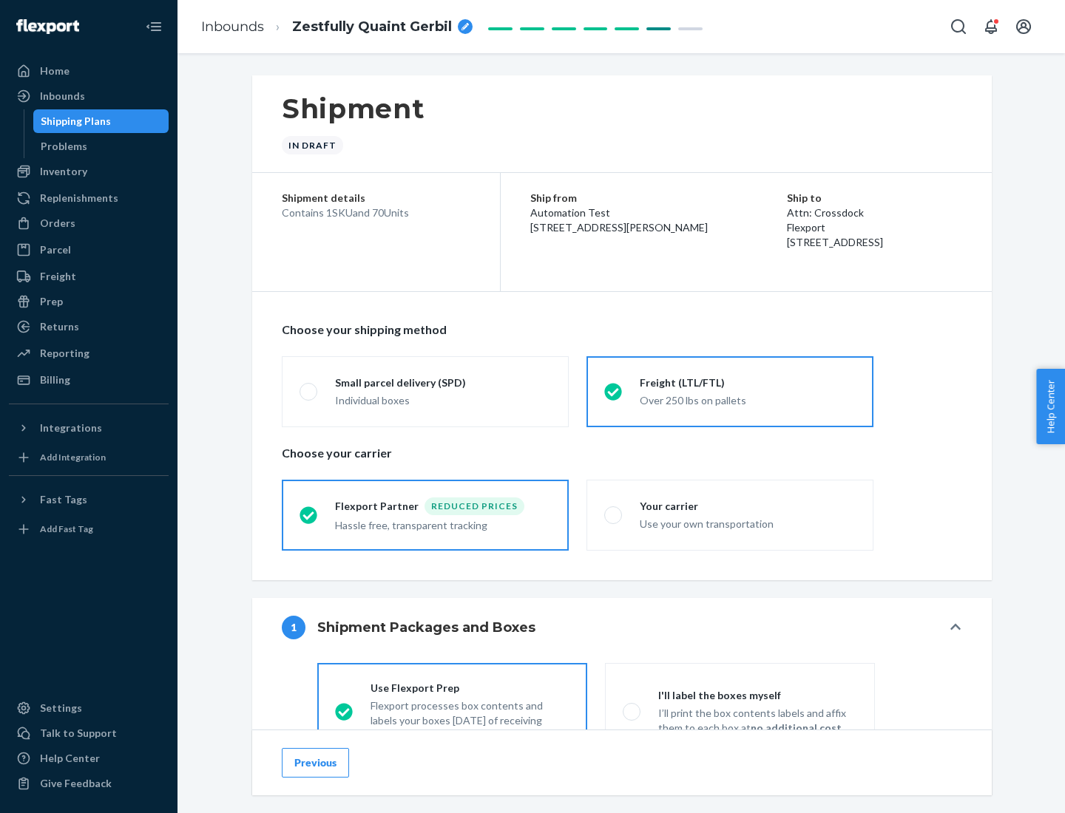
scroll to position [82, 0]
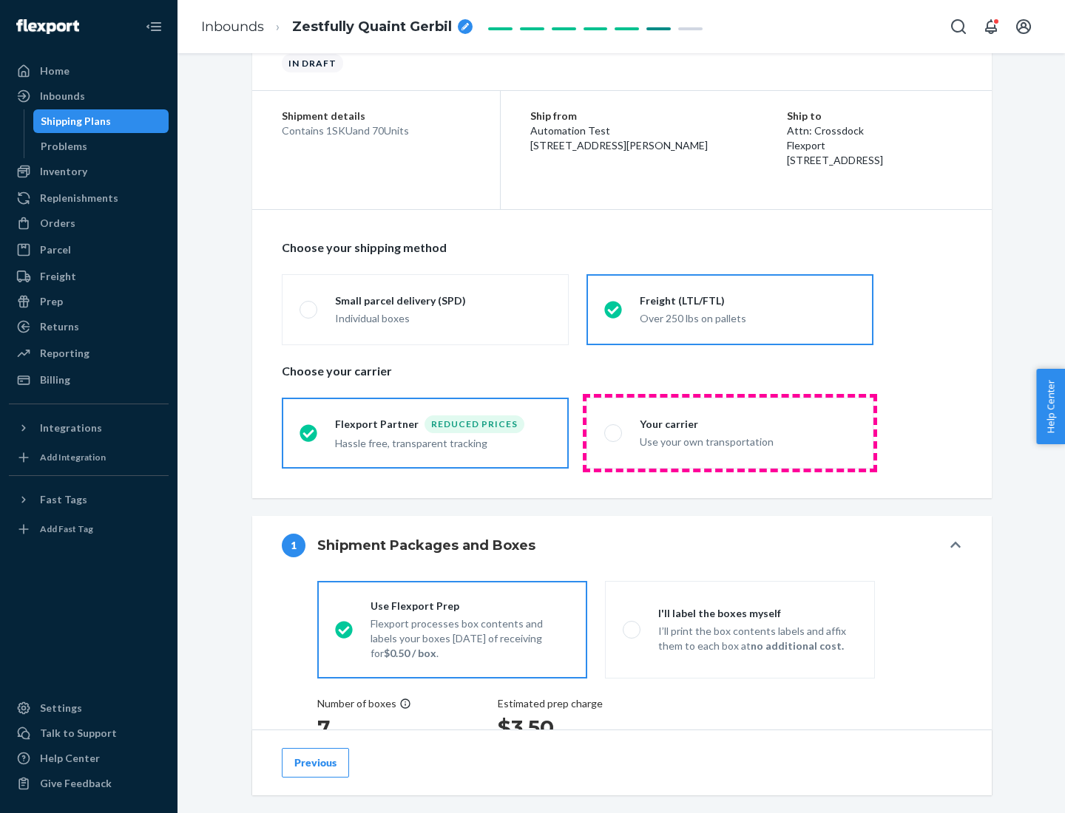
click at [730, 433] on div "Use your own transportation" at bounding box center [748, 441] width 216 height 18
click at [614, 433] on input "Your carrier Use your own transportation" at bounding box center [609, 433] width 10 height 10
radio input "true"
radio input "false"
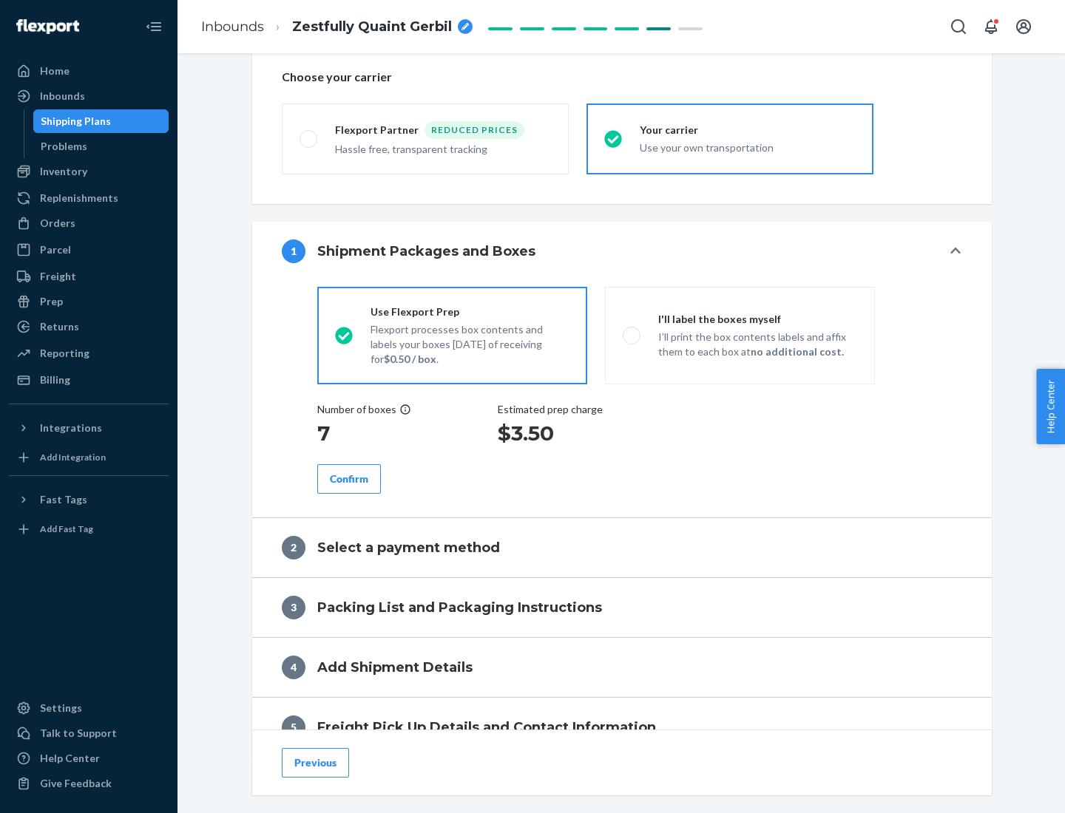
scroll to position [279, 0]
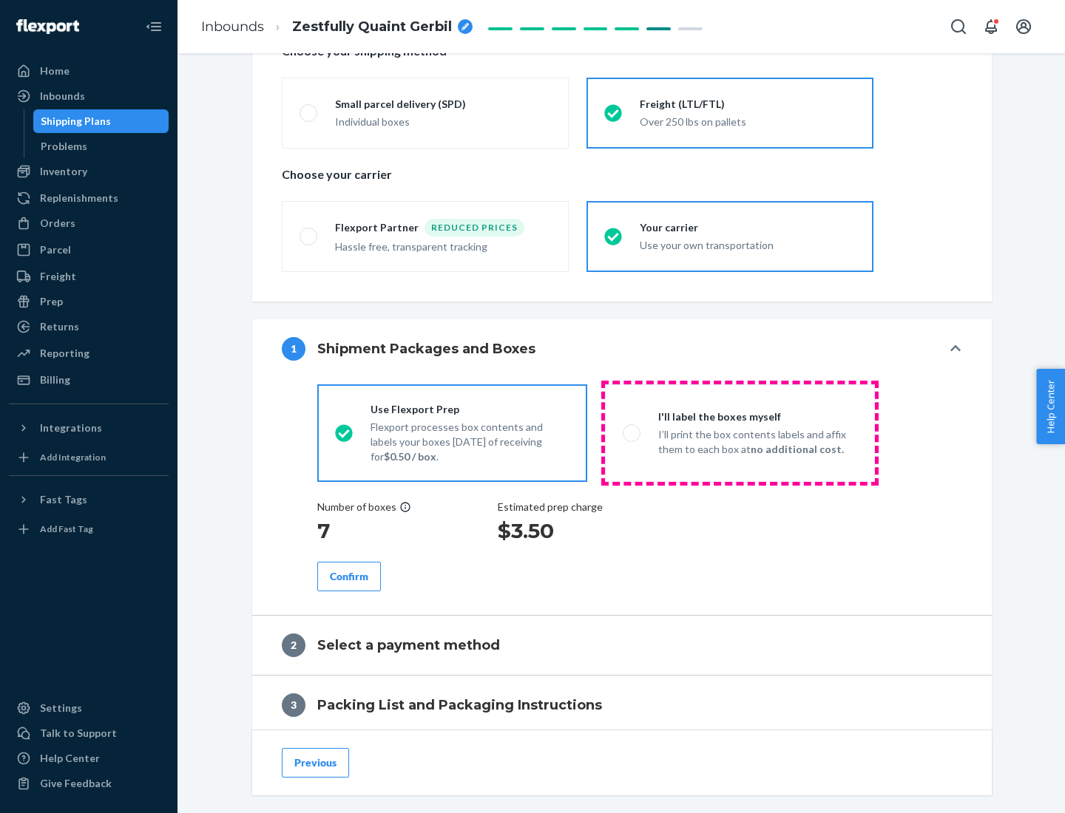
click at [739, 433] on p "I’ll print the box contents labels and affix them to each box at no additional …" at bounding box center [757, 442] width 199 height 30
click at [632, 433] on input "I'll label the boxes myself I’ll print the box contents labels and affix them t…" at bounding box center [628, 433] width 10 height 10
radio input "true"
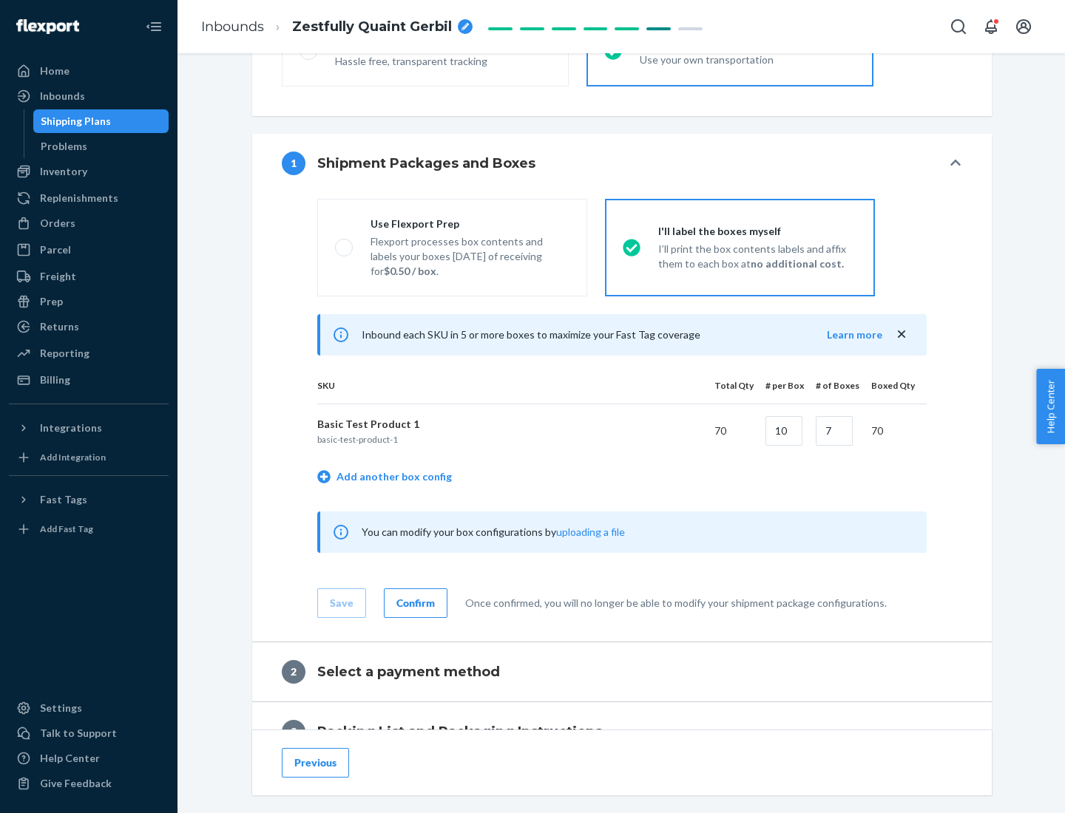
scroll to position [255, 0]
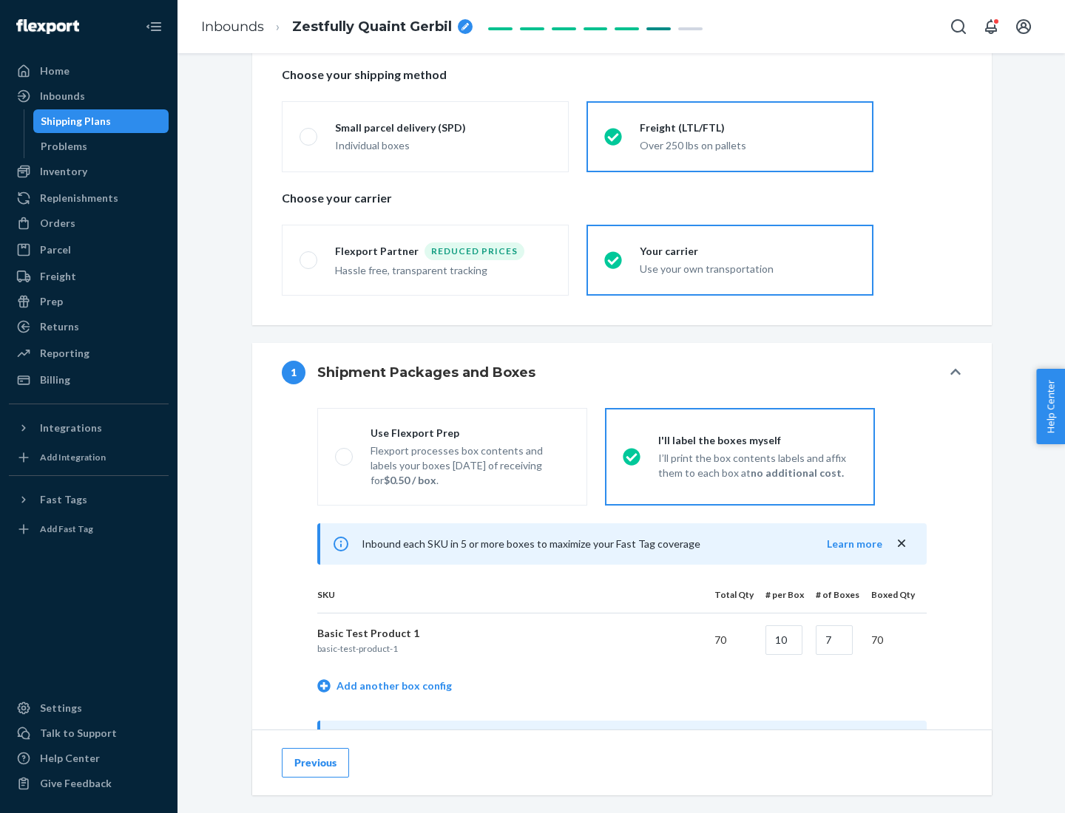
click at [469, 433] on div "Use Flexport Prep" at bounding box center [469, 433] width 199 height 15
click at [345, 452] on input "Use Flexport Prep Flexport processes box contents and labels your boxes [DATE] …" at bounding box center [340, 457] width 10 height 10
radio input "true"
radio input "false"
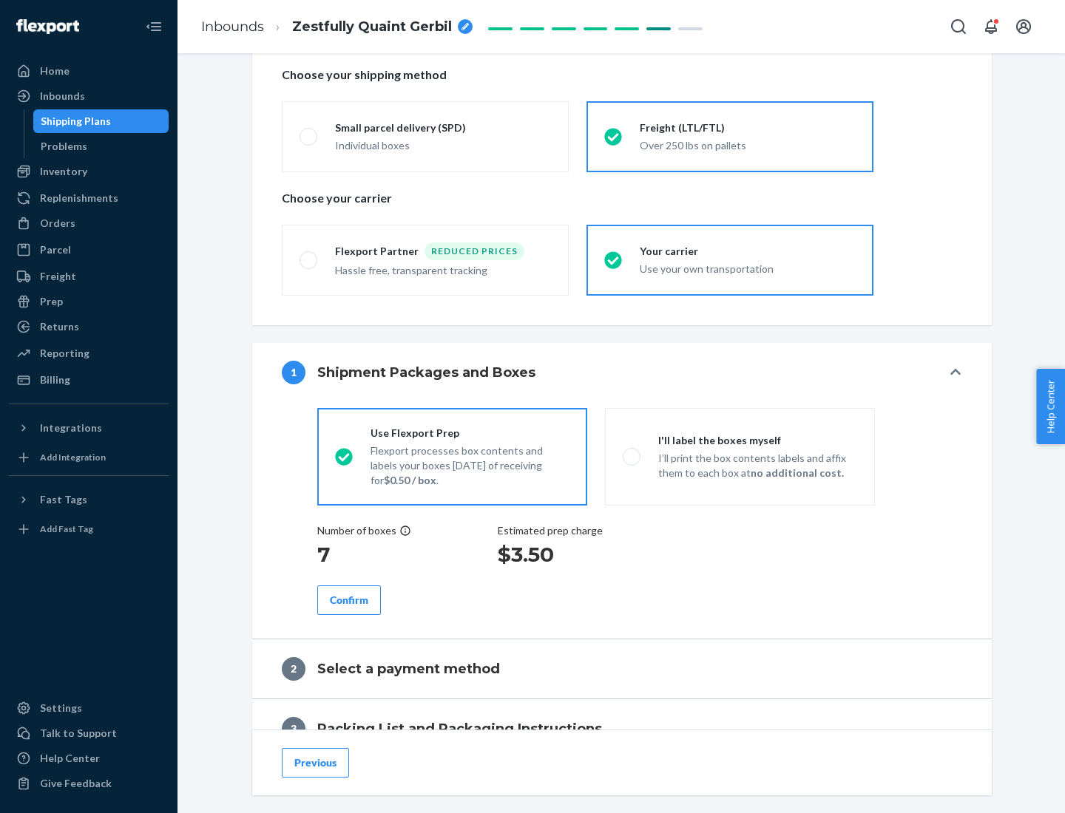
scroll to position [422, 0]
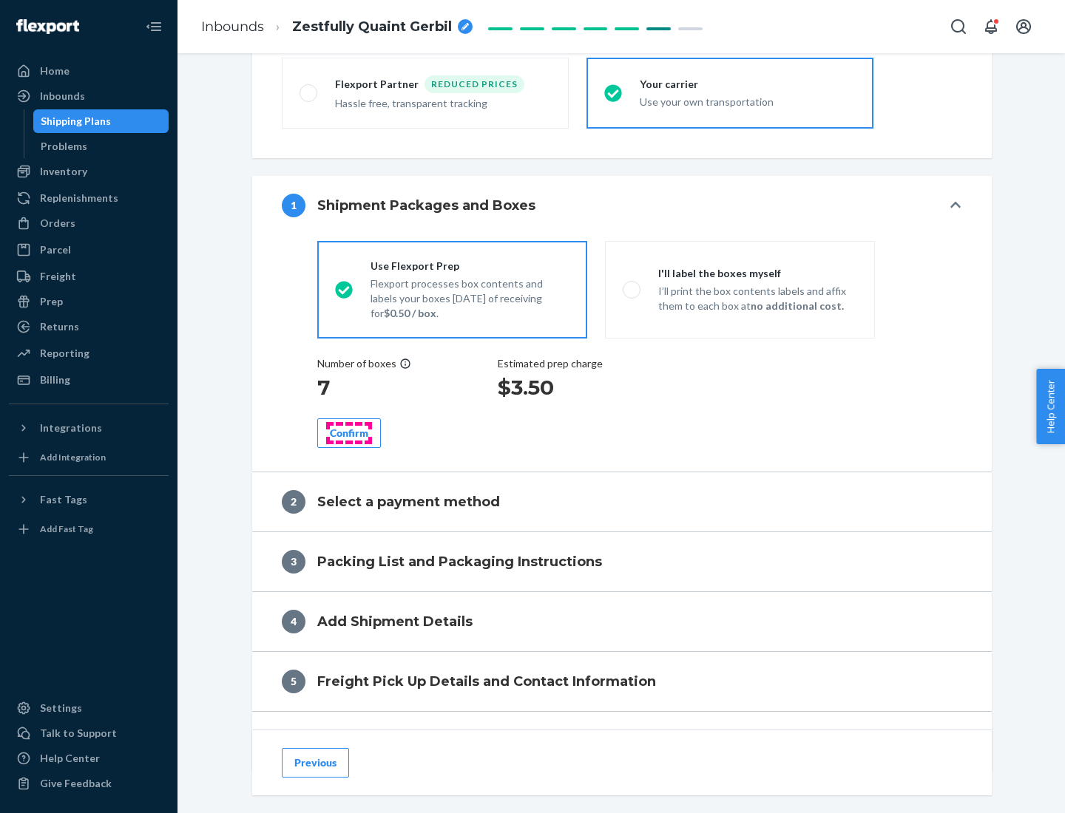
click at [349, 433] on div "Confirm" at bounding box center [349, 433] width 38 height 15
radio input "false"
